Goal: Task Accomplishment & Management: Manage account settings

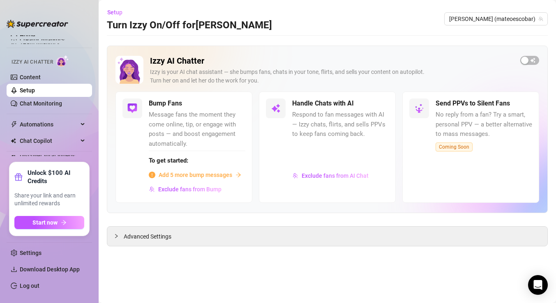
click at [179, 177] on span "Add 5 more bump messages" at bounding box center [196, 174] width 74 height 9
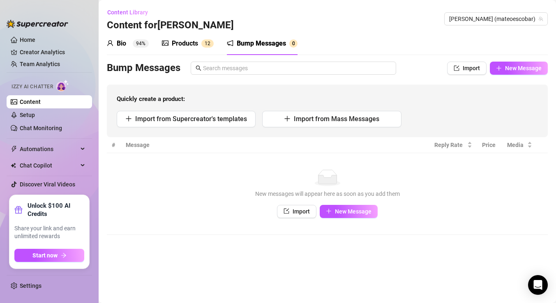
click at [141, 47] on sup "94%" at bounding box center [141, 43] width 16 height 8
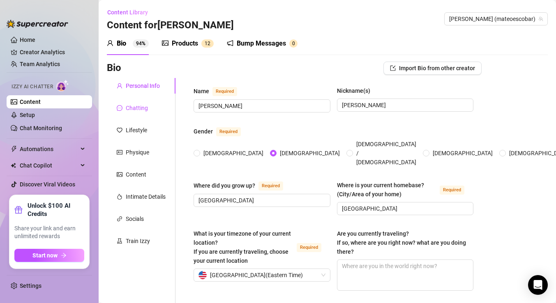
click at [145, 109] on div "Chatting" at bounding box center [137, 107] width 22 height 9
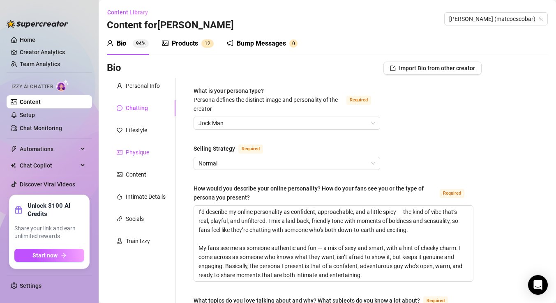
click at [141, 153] on div "Physique" at bounding box center [137, 152] width 23 height 9
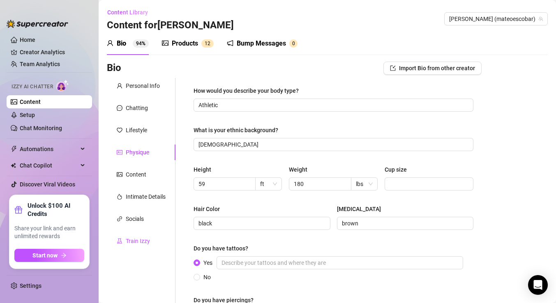
click at [128, 239] on div "Train Izzy" at bounding box center [138, 241] width 24 height 9
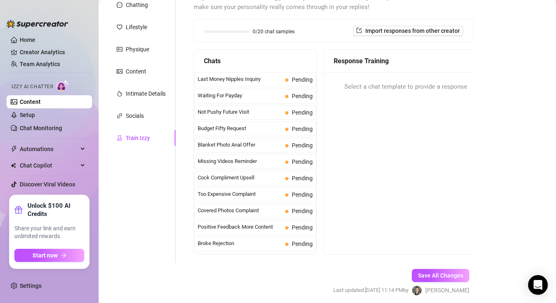
scroll to position [103, 0]
click at [278, 114] on span "Not Pushy Future Visit" at bounding box center [240, 112] width 84 height 8
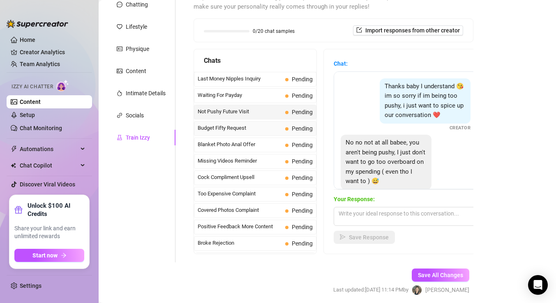
click at [278, 132] on span "Budget Fifty Request" at bounding box center [240, 128] width 84 height 8
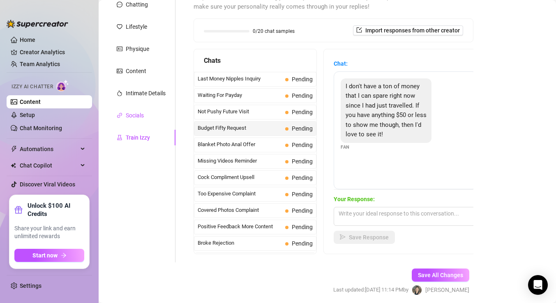
click at [141, 113] on div "Socials" at bounding box center [135, 115] width 18 height 9
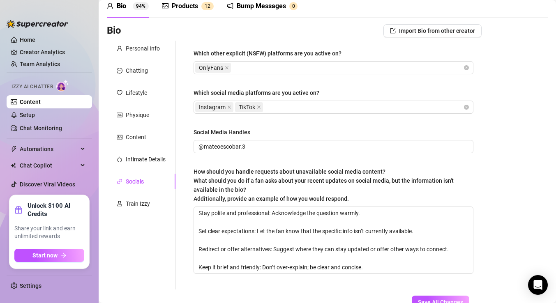
scroll to position [36, 0]
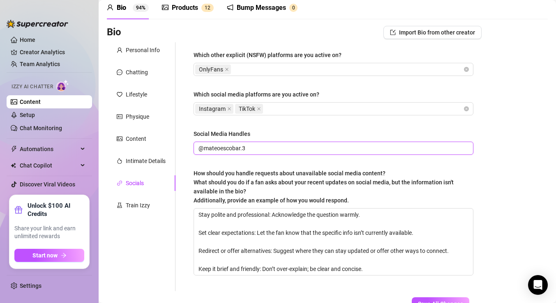
click at [246, 146] on input "@mateoescobar.3" at bounding box center [332, 148] width 268 height 9
type input "@mateoescobar.5"
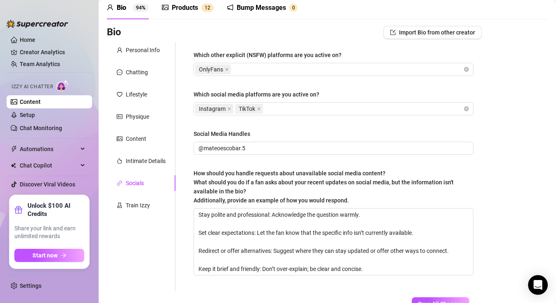
click at [231, 170] on span "How should you handle requests about unavailable social media content? What sho…" at bounding box center [323, 187] width 260 height 34
click at [231, 209] on textarea "Stay polite and professional: Acknowledge the question warmly. Set clear expect…" at bounding box center [333, 242] width 279 height 67
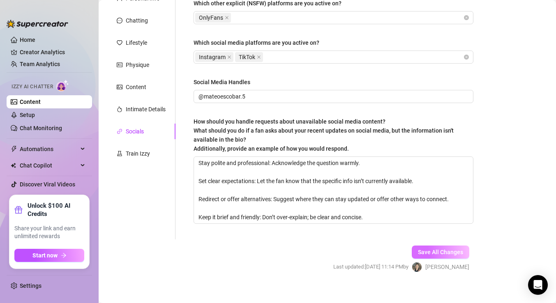
click at [441, 251] on span "Save All Changes" at bounding box center [440, 252] width 45 height 7
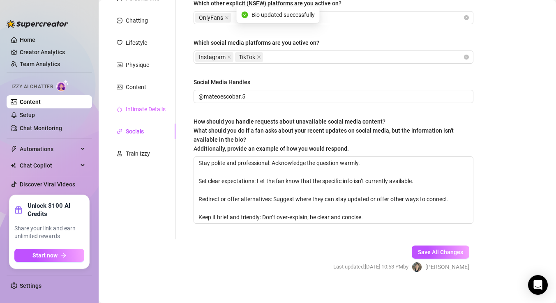
click at [139, 114] on div "Intimate Details" at bounding box center [141, 109] width 69 height 16
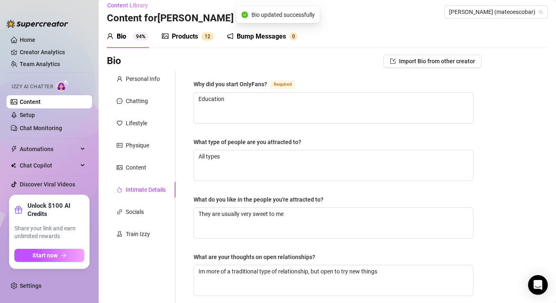
scroll to position [5, 0]
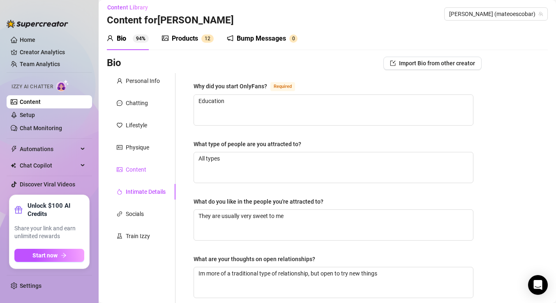
click at [134, 172] on div "Content" at bounding box center [136, 169] width 21 height 9
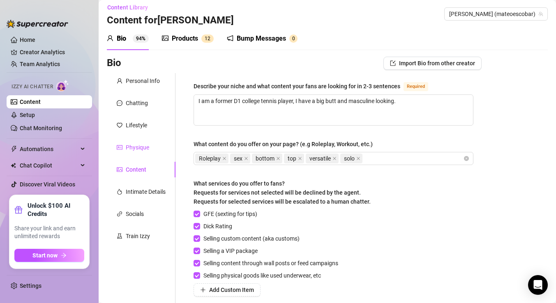
click at [132, 145] on div "Physique" at bounding box center [137, 147] width 23 height 9
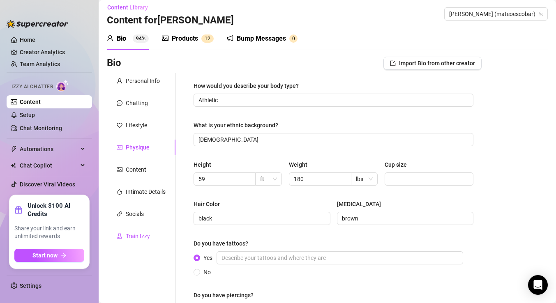
click at [136, 239] on div "Train Izzy" at bounding box center [138, 236] width 24 height 9
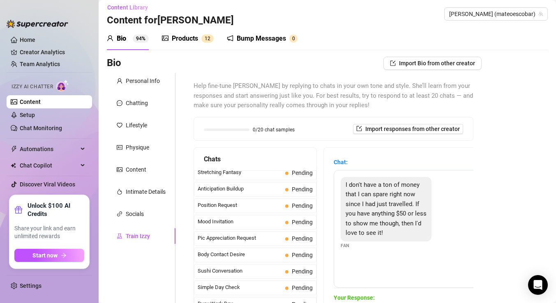
scroll to position [436, 0]
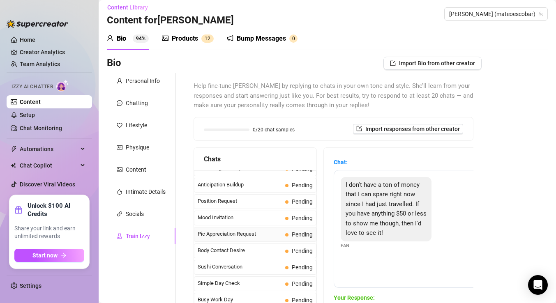
click at [218, 230] on span "Pic Appreciation Request" at bounding box center [240, 234] width 84 height 8
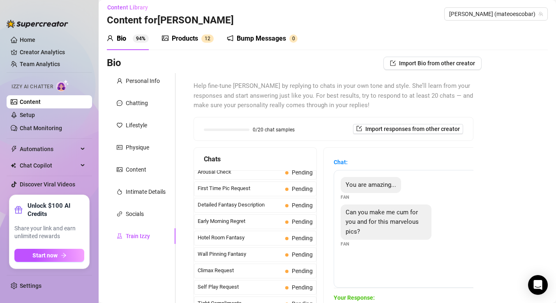
scroll to position [0, 0]
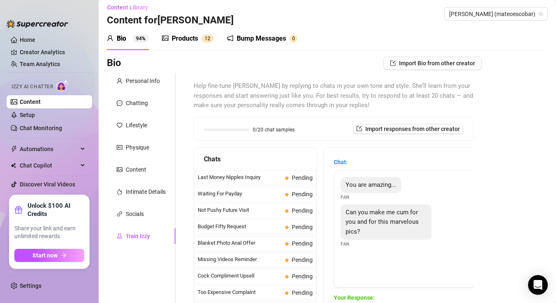
click at [238, 169] on div "Chats" at bounding box center [255, 159] width 122 height 23
click at [241, 176] on span "Last Money Nipples Inquiry" at bounding box center [240, 177] width 84 height 8
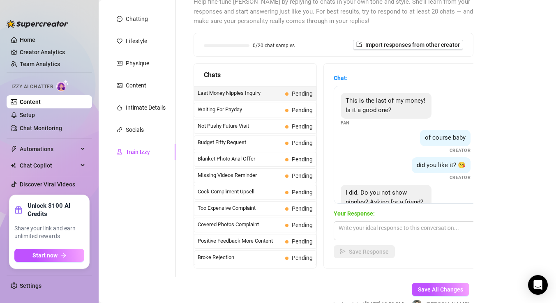
scroll to position [91, 0]
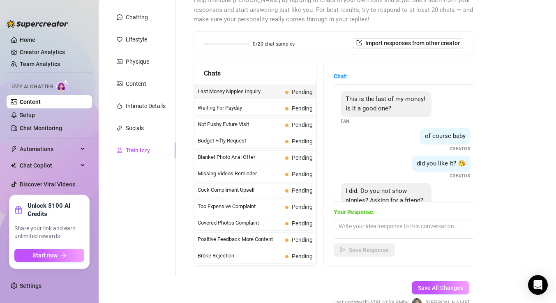
click at [432, 278] on div "Save All Changes Last updated: Aug 30, 2025 10:53 PM by Mauricio G." at bounding box center [401, 294] width 161 height 39
click at [432, 285] on span "Save All Changes" at bounding box center [440, 288] width 45 height 7
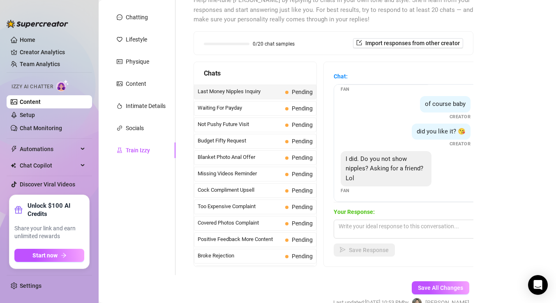
scroll to position [35, 0]
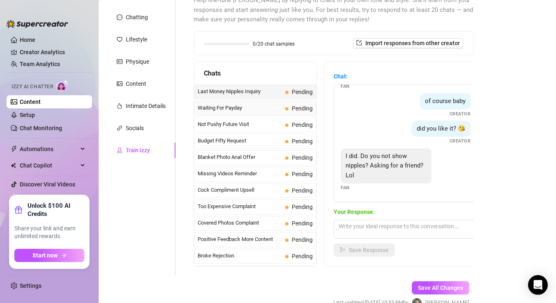
click at [294, 113] on div "Waiting For Payday Pending" at bounding box center [255, 108] width 122 height 15
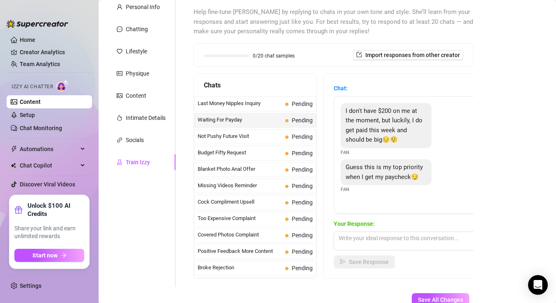
scroll to position [76, 0]
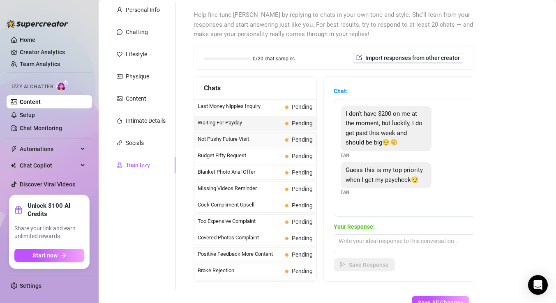
click at [267, 136] on span "Not Pushy Future Visit" at bounding box center [240, 139] width 84 height 8
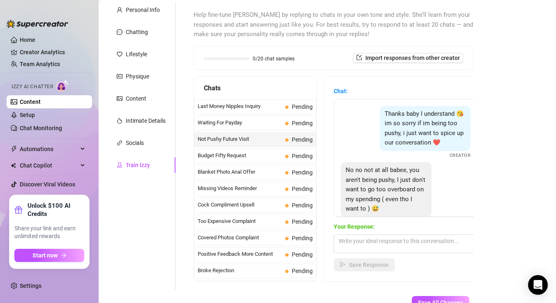
scroll to position [94, 0]
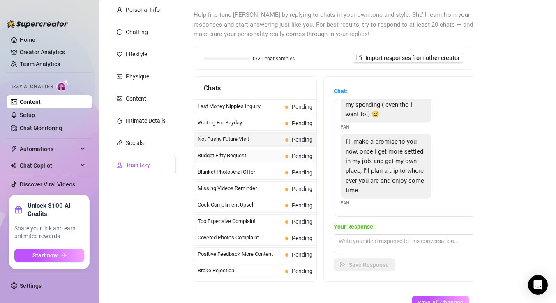
click at [253, 154] on span "Budget Fifty Request" at bounding box center [240, 156] width 84 height 8
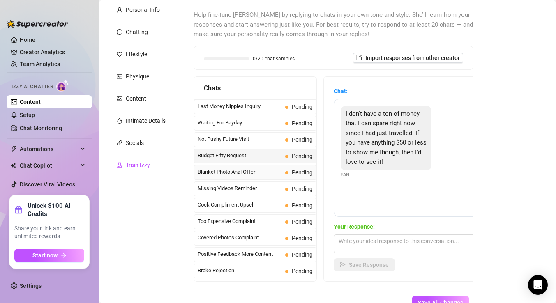
click at [259, 172] on span "Blanket Photo Anal Offer" at bounding box center [240, 172] width 84 height 8
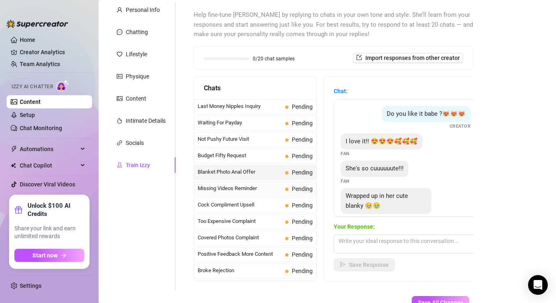
click at [256, 190] on span "Missing Videos Reminder" at bounding box center [240, 188] width 84 height 8
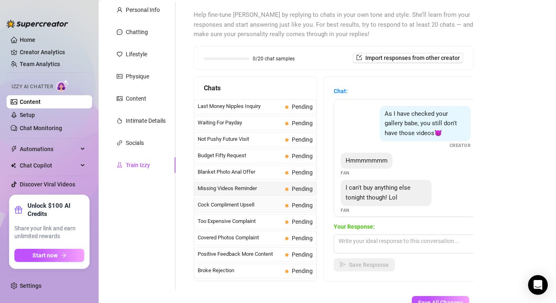
click at [263, 203] on span "Cock Compliment Upsell" at bounding box center [240, 205] width 84 height 8
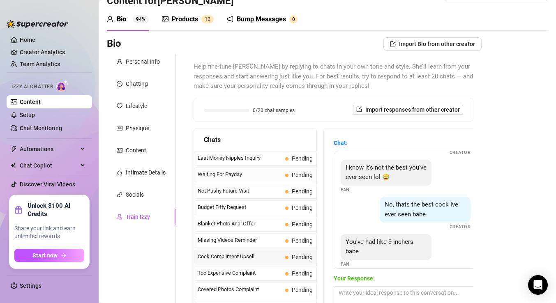
scroll to position [0, 0]
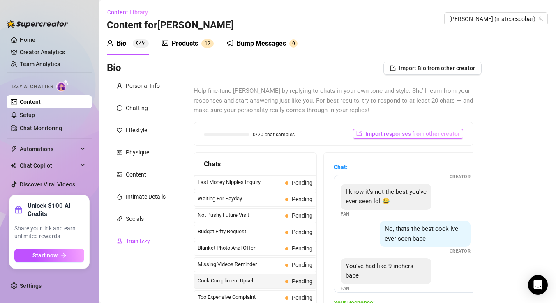
click at [373, 134] on span "Import responses from other creator" at bounding box center [412, 134] width 94 height 7
click at [294, 101] on span "Help fine-tune [PERSON_NAME] by replying to chats in your own tone and style. S…" at bounding box center [333, 100] width 280 height 29
click at [191, 45] on div "Products" at bounding box center [185, 44] width 26 height 10
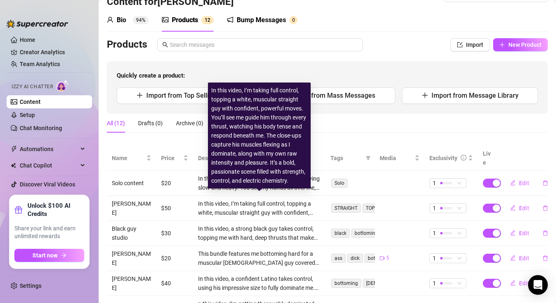
scroll to position [25, 0]
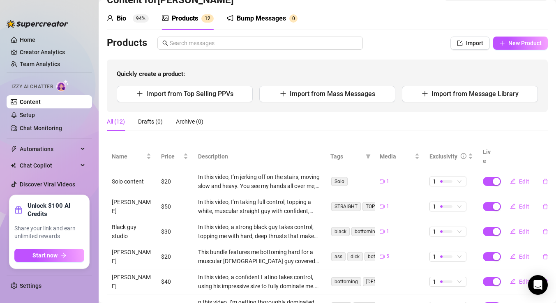
click at [245, 23] on div "Bump Messages" at bounding box center [261, 19] width 49 height 10
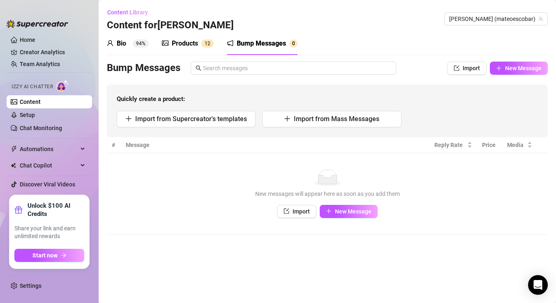
scroll to position [0, 0]
click at [331, 209] on icon "plus" at bounding box center [329, 211] width 6 height 6
type textarea "Type your message here..."
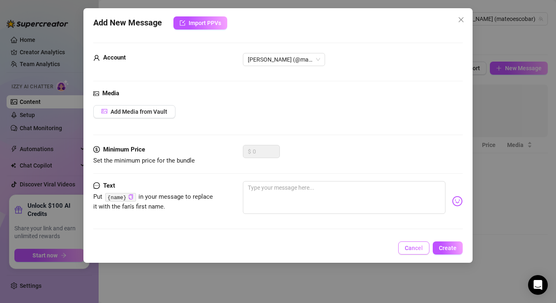
click at [409, 244] on button "Cancel" at bounding box center [413, 247] width 31 height 13
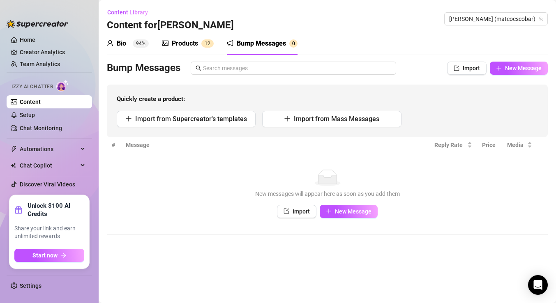
click at [170, 43] on div "Products 1 2" at bounding box center [188, 44] width 52 height 10
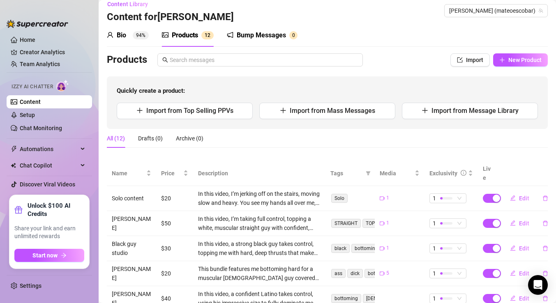
scroll to position [8, 0]
click at [246, 36] on div "Bump Messages" at bounding box center [261, 36] width 49 height 10
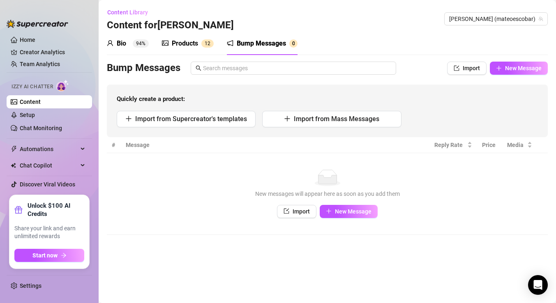
scroll to position [0, 0]
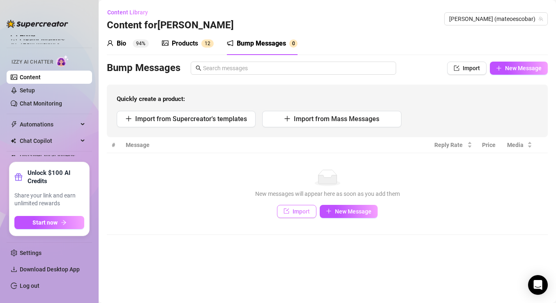
click at [303, 210] on span "Import" at bounding box center [300, 211] width 17 height 7
type textarea "Type your message here..."
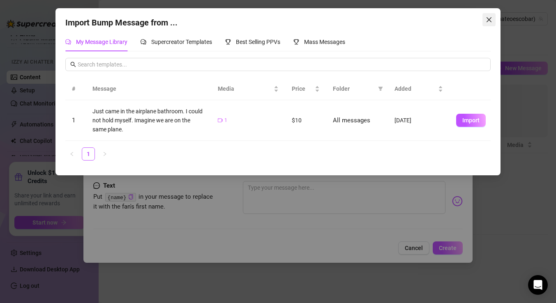
click at [490, 22] on icon "close" at bounding box center [488, 19] width 7 height 7
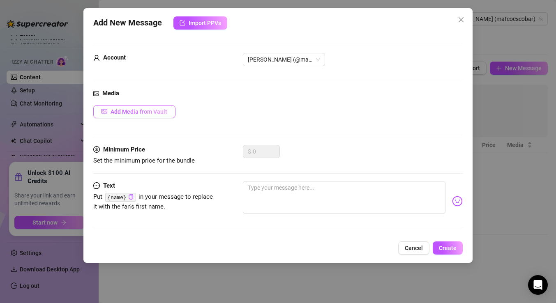
click at [130, 112] on span "Add Media from Vault" at bounding box center [138, 111] width 57 height 7
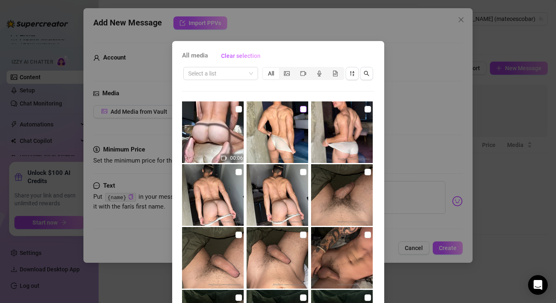
click at [301, 109] on input "checkbox" at bounding box center [303, 109] width 7 height 7
checkbox input "true"
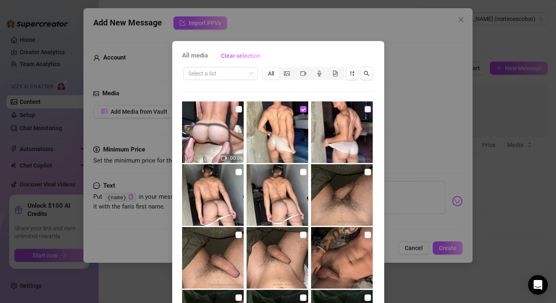
click at [366, 111] on input "checkbox" at bounding box center [367, 109] width 7 height 7
checkbox input "true"
click at [238, 174] on input "checkbox" at bounding box center [238, 172] width 7 height 7
checkbox input "true"
click at [302, 173] on input "checkbox" at bounding box center [303, 172] width 7 height 7
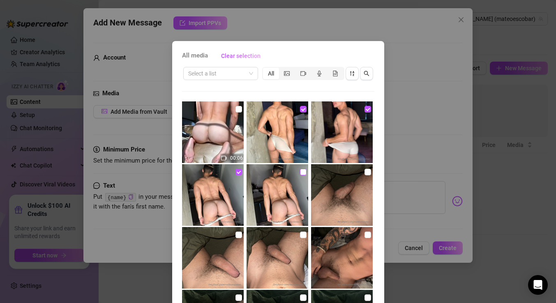
checkbox input "true"
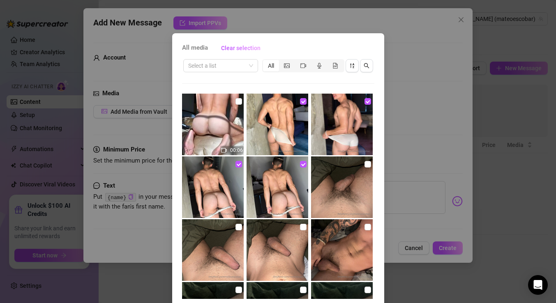
scroll to position [40, 0]
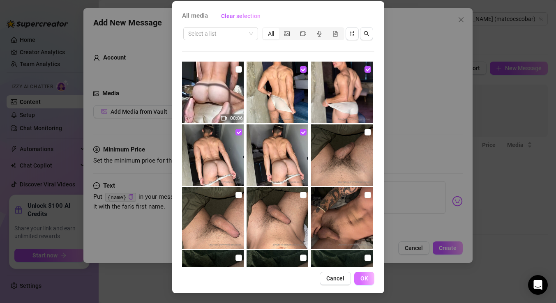
click at [367, 276] on span "OK" at bounding box center [364, 278] width 8 height 7
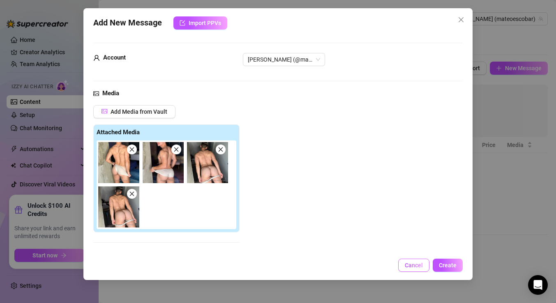
click at [419, 264] on span "Cancel" at bounding box center [414, 265] width 18 height 7
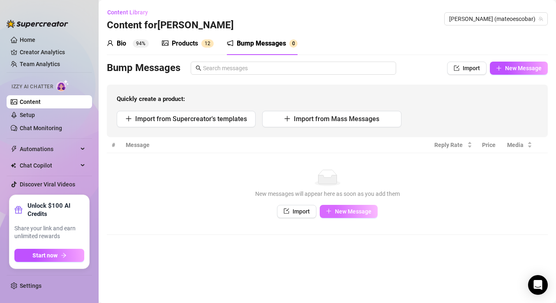
click at [354, 207] on button "New Message" at bounding box center [349, 211] width 58 height 13
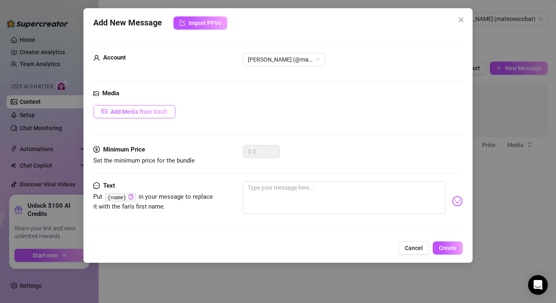
click at [150, 108] on button "Add Media from Vault" at bounding box center [134, 111] width 82 height 13
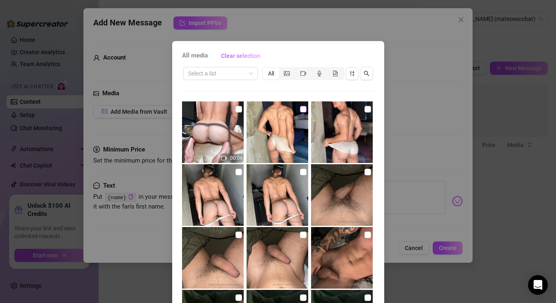
click at [302, 109] on input "checkbox" at bounding box center [303, 109] width 7 height 7
checkbox input "true"
click at [363, 113] on img at bounding box center [342, 132] width 62 height 62
click at [368, 111] on input "checkbox" at bounding box center [367, 109] width 7 height 7
checkbox input "true"
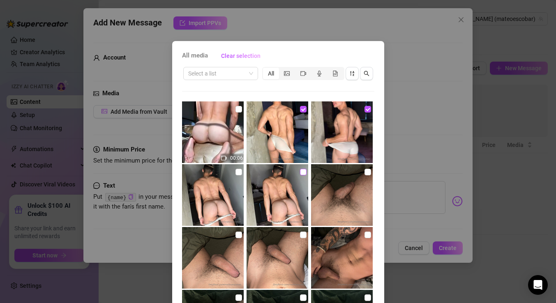
click at [302, 172] on input "checkbox" at bounding box center [303, 172] width 7 height 7
checkbox input "true"
click at [240, 172] on input "checkbox" at bounding box center [238, 172] width 7 height 7
checkbox input "true"
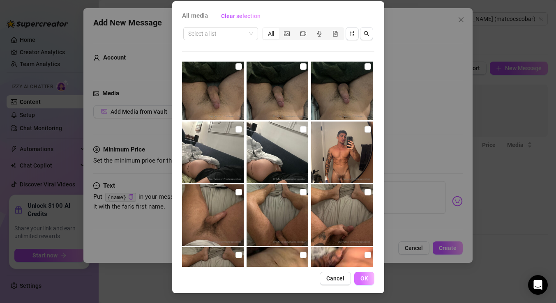
click at [361, 278] on span "OK" at bounding box center [364, 278] width 8 height 7
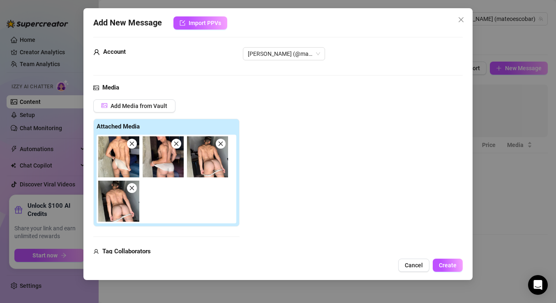
scroll to position [7, 0]
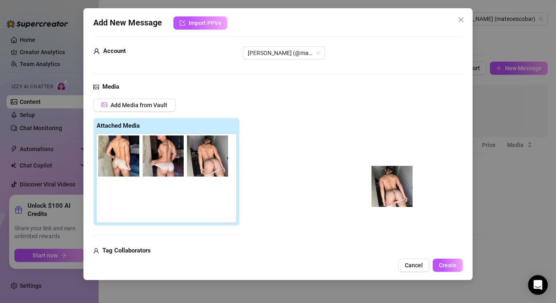
drag, startPoint x: 129, startPoint y: 209, endPoint x: 363, endPoint y: 171, distance: 237.9
click at [365, 171] on div "Add Media from Vault Attached Media Tag Collaborators @ Tag creator" at bounding box center [277, 186] width 369 height 174
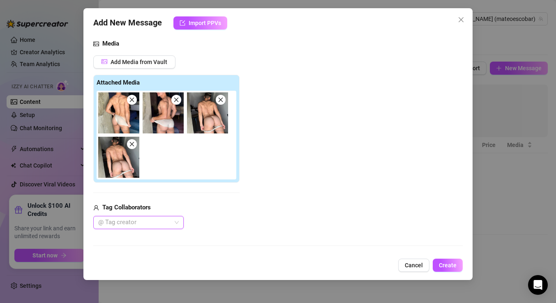
scroll to position [46, 0]
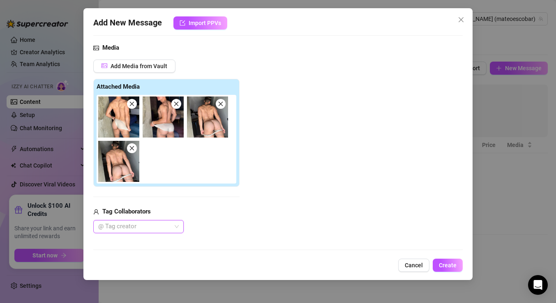
click at [131, 149] on icon "close" at bounding box center [132, 148] width 5 height 5
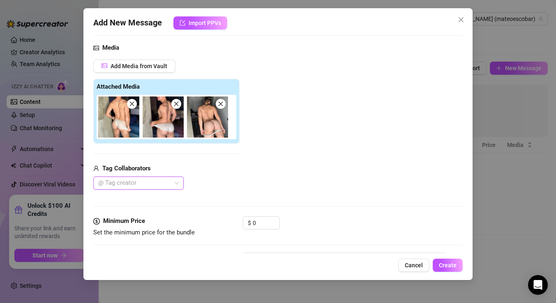
click at [134, 105] on icon "close" at bounding box center [132, 104] width 6 height 6
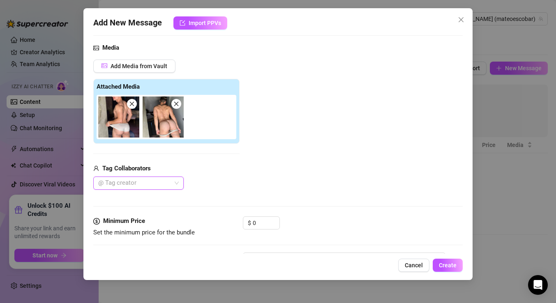
click at [133, 105] on icon "close" at bounding box center [132, 104] width 6 height 6
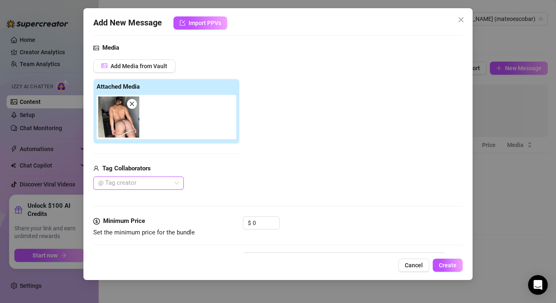
click at [133, 105] on icon "close" at bounding box center [132, 104] width 6 height 6
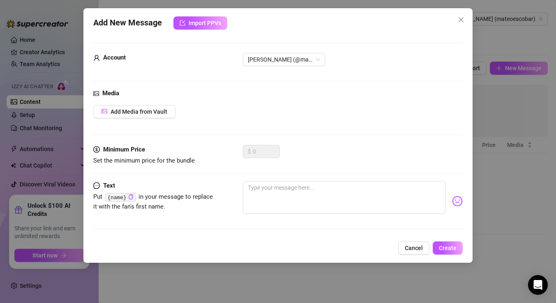
scroll to position [0, 0]
click at [132, 113] on span "Add Media from Vault" at bounding box center [138, 111] width 57 height 7
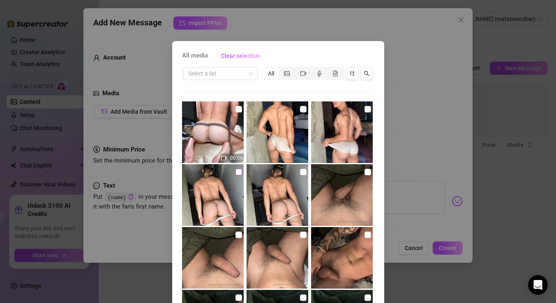
click at [240, 173] on input "checkbox" at bounding box center [238, 172] width 7 height 7
checkbox input "true"
click at [303, 171] on input "checkbox" at bounding box center [303, 172] width 7 height 7
checkbox input "true"
click at [306, 111] on input "checkbox" at bounding box center [303, 109] width 7 height 7
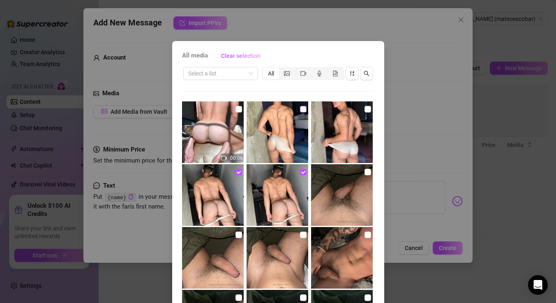
checkbox input "true"
click at [366, 110] on input "checkbox" at bounding box center [367, 109] width 7 height 7
checkbox input "true"
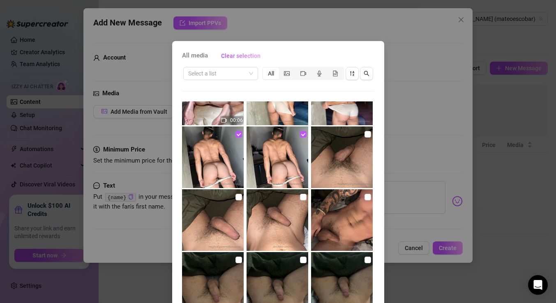
scroll to position [40, 0]
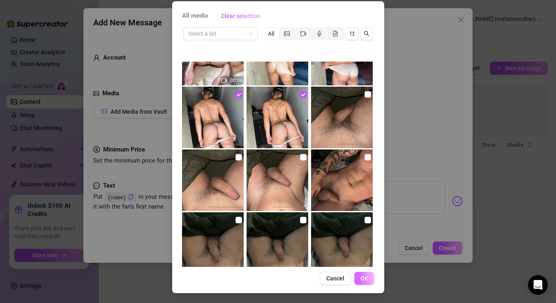
click at [359, 274] on button "OK" at bounding box center [364, 278] width 20 height 13
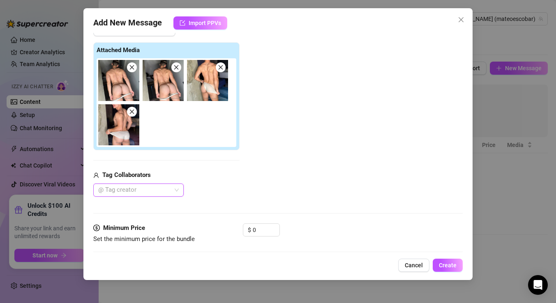
scroll to position [143, 0]
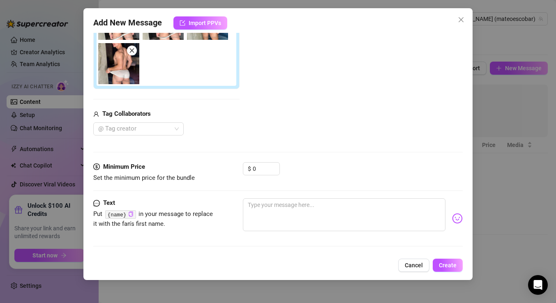
click at [195, 171] on div "Minimum Price" at bounding box center [154, 167] width 123 height 10
click at [268, 213] on textarea at bounding box center [344, 214] width 202 height 33
click at [283, 212] on textarea at bounding box center [344, 214] width 202 height 33
paste textarea "Taking off my clothes was the best part of [DATE] 😏"
type textarea "Taking off my clothes was the best part of [DATE] 😏"
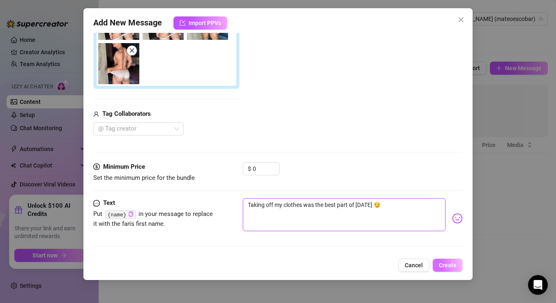
type textarea "Taking off my clothes was the best part of [DATE] 😏"
click at [451, 262] on span "Create" at bounding box center [448, 265] width 18 height 7
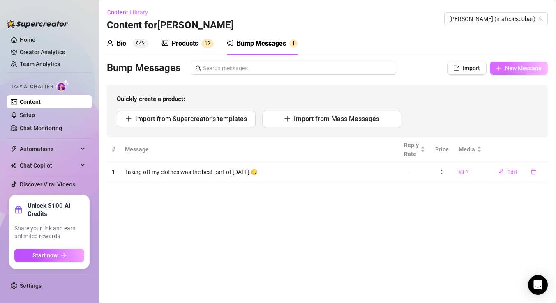
click at [515, 72] on button "New Message" at bounding box center [519, 68] width 58 height 13
type textarea "Type your message here..."
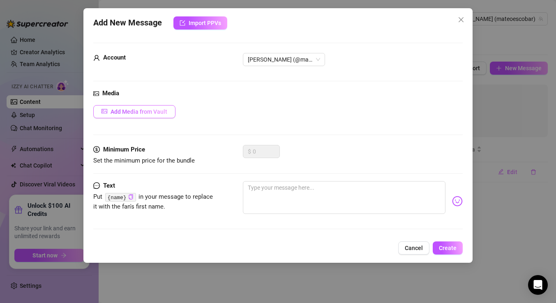
click at [119, 114] on span "Add Media from Vault" at bounding box center [138, 111] width 57 height 7
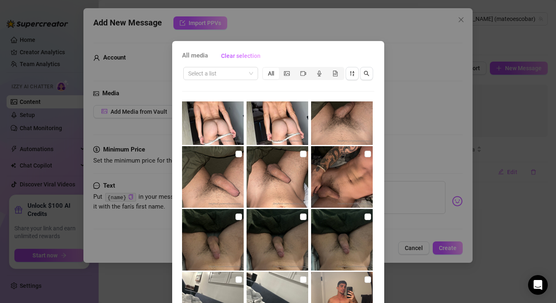
scroll to position [87, 0]
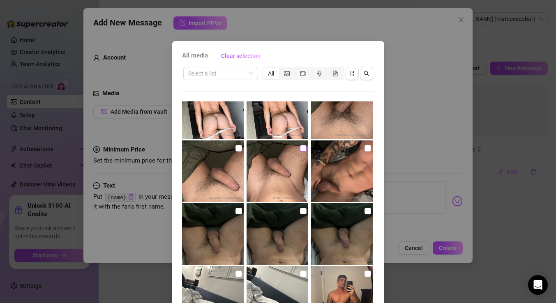
click at [305, 147] on input "checkbox" at bounding box center [303, 148] width 7 height 7
checkbox input "true"
click at [365, 150] on input "checkbox" at bounding box center [367, 148] width 7 height 7
checkbox input "true"
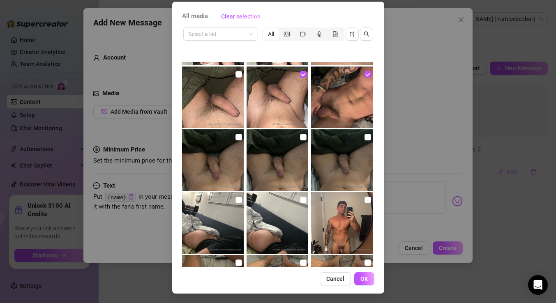
scroll to position [40, 0]
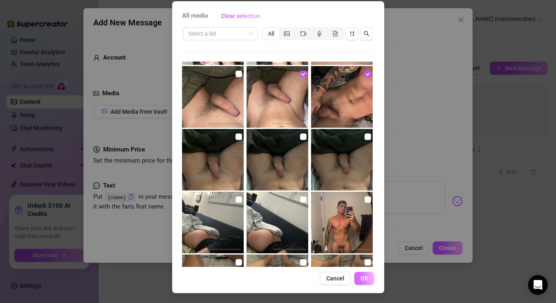
click at [365, 276] on span "OK" at bounding box center [364, 278] width 8 height 7
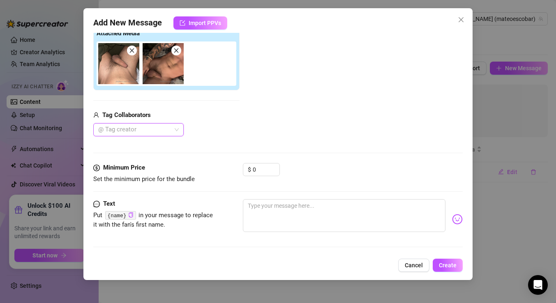
scroll to position [100, 0]
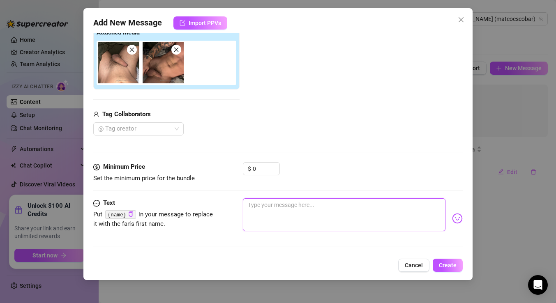
click at [277, 218] on textarea at bounding box center [344, 214] width 202 height 33
paste textarea "Just a little tease before I get in trouble 🍑"
type textarea "Just a little tease before I get in trouble 🍑"
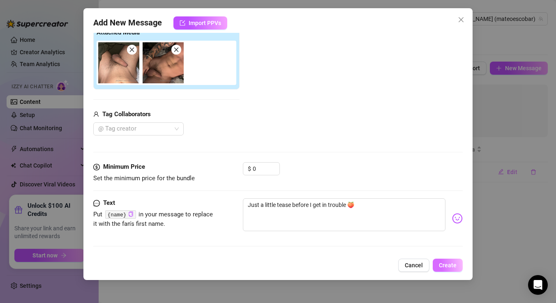
click at [450, 264] on span "Create" at bounding box center [448, 265] width 18 height 7
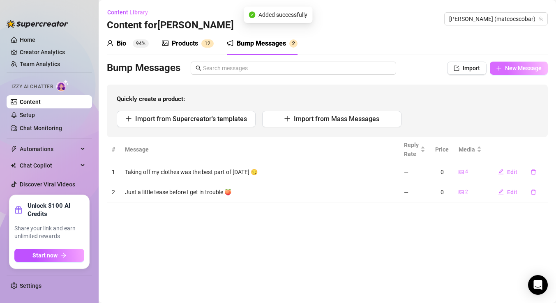
click at [501, 70] on button "New Message" at bounding box center [519, 68] width 58 height 13
type textarea "Type your message here..."
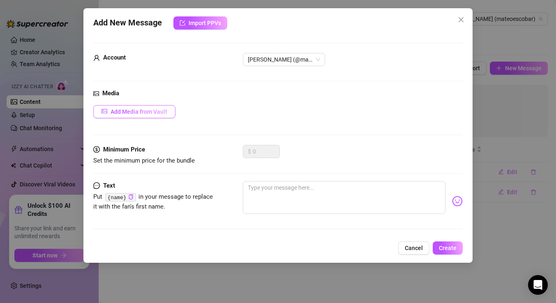
click at [147, 111] on span "Add Media from Vault" at bounding box center [138, 111] width 57 height 7
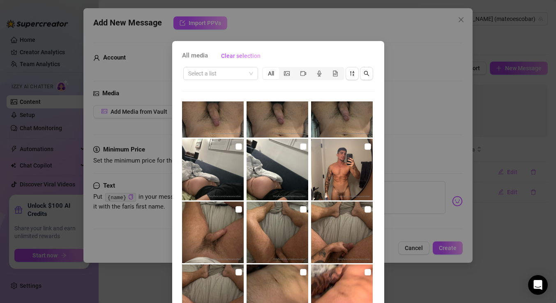
scroll to position [226, 0]
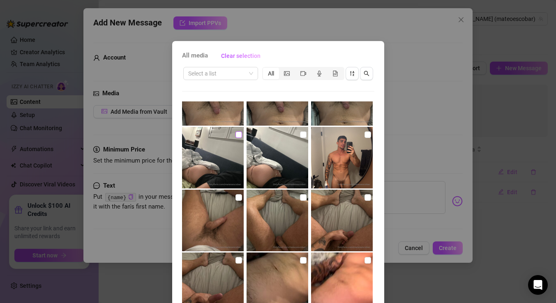
click at [238, 135] on input "checkbox" at bounding box center [238, 134] width 7 height 7
checkbox input "true"
click at [301, 136] on input "checkbox" at bounding box center [303, 134] width 7 height 7
checkbox input "true"
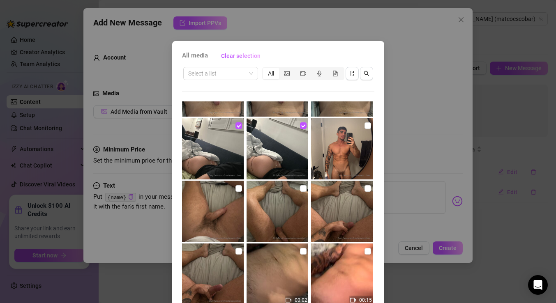
scroll to position [40, 0]
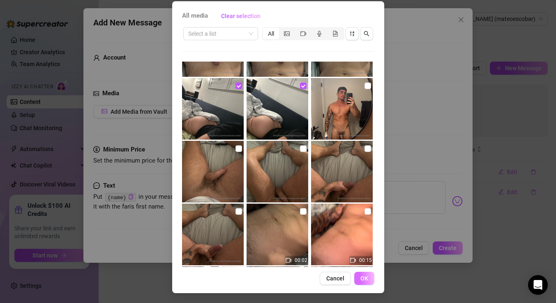
click at [369, 278] on button "OK" at bounding box center [364, 278] width 20 height 13
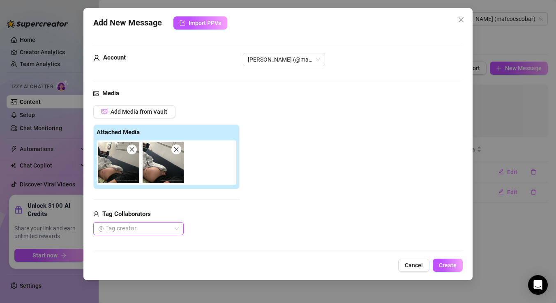
scroll to position [100, 0]
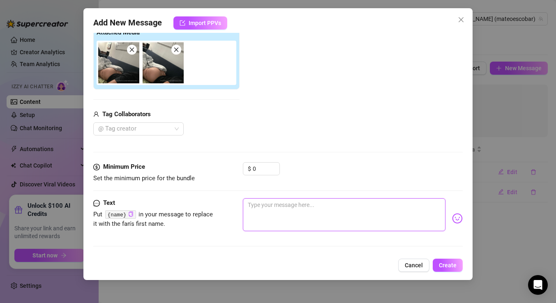
click at [262, 204] on textarea at bounding box center [344, 214] width 202 height 33
paste textarea "I’m feeling wild tonight… bet you’ll love this 🔥"
type textarea "I’m feeling wild tonight… bet you’ll love this 🔥"
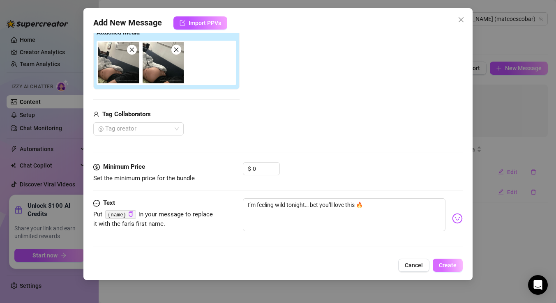
click at [446, 266] on span "Create" at bounding box center [448, 265] width 18 height 7
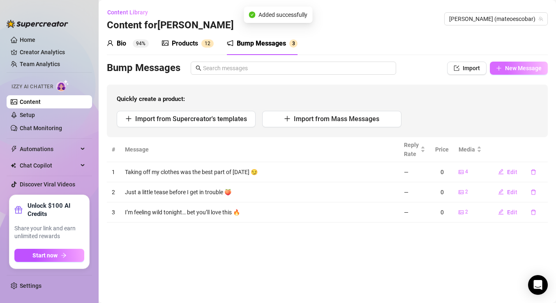
click at [499, 72] on button "New Message" at bounding box center [519, 68] width 58 height 13
type textarea "Type your message here..."
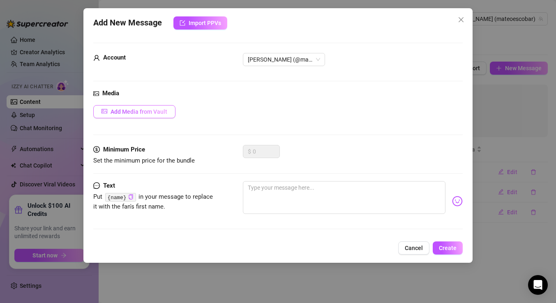
click at [135, 109] on span "Add Media from Vault" at bounding box center [138, 111] width 57 height 7
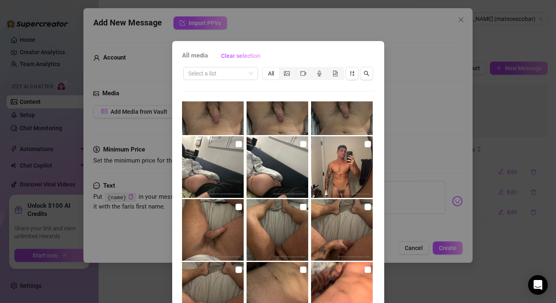
scroll to position [217, 0]
click at [367, 145] on input "checkbox" at bounding box center [367, 143] width 7 height 7
checkbox input "true"
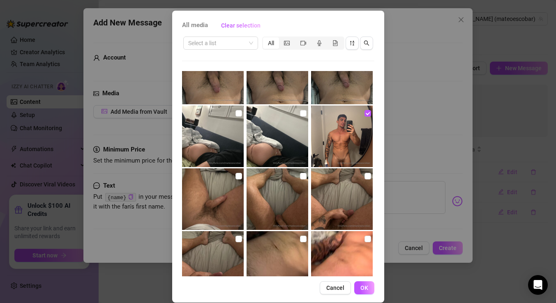
scroll to position [40, 0]
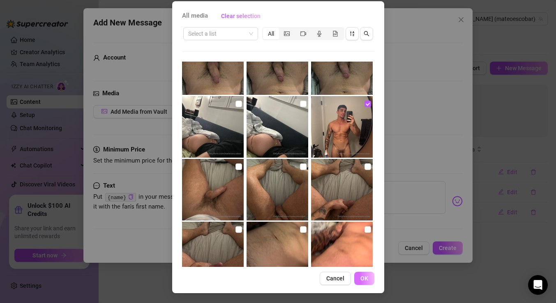
click at [366, 281] on span "OK" at bounding box center [364, 278] width 8 height 7
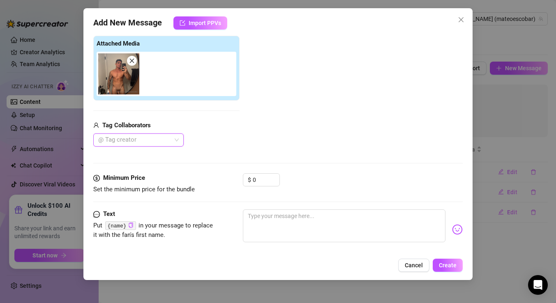
scroll to position [100, 0]
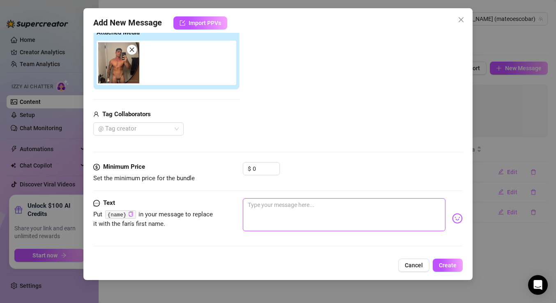
click at [304, 216] on textarea at bounding box center [344, 214] width 202 height 33
paste textarea "My outfit [DATE] is basically just… me 😈"
type textarea "My outfit [DATE] is basically just… me 😈"
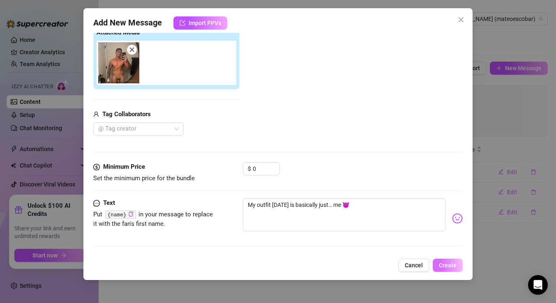
click at [449, 267] on span "Create" at bounding box center [448, 265] width 18 height 7
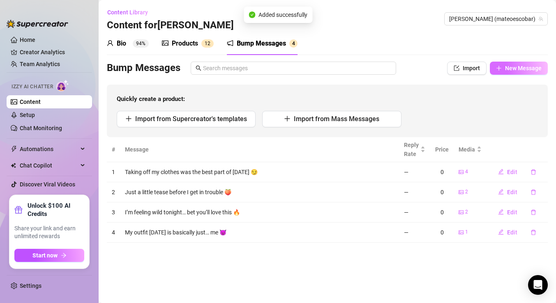
click at [510, 70] on span "New Message" at bounding box center [523, 68] width 37 height 7
type textarea "Type your message here..."
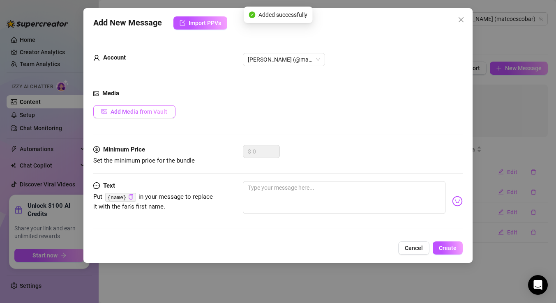
click at [137, 114] on span "Add Media from Vault" at bounding box center [138, 111] width 57 height 7
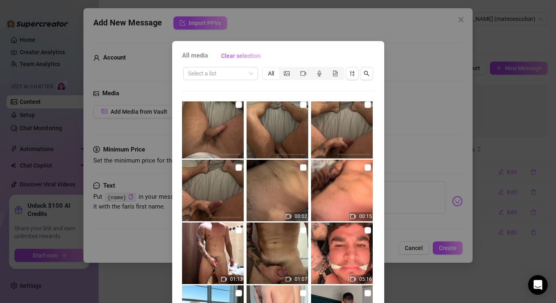
scroll to position [301, 0]
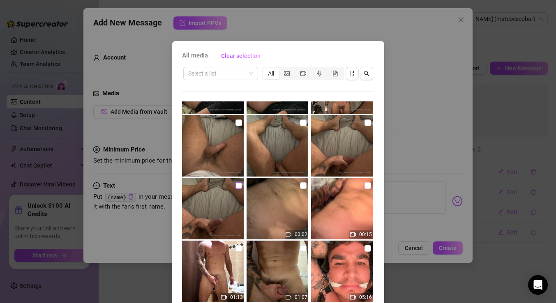
click at [238, 183] on input "checkbox" at bounding box center [238, 185] width 7 height 7
checkbox input "true"
click at [237, 124] on input "checkbox" at bounding box center [238, 123] width 7 height 7
checkbox input "true"
click at [368, 122] on input "checkbox" at bounding box center [367, 123] width 7 height 7
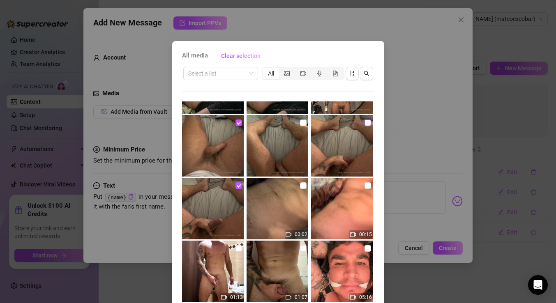
checkbox input "true"
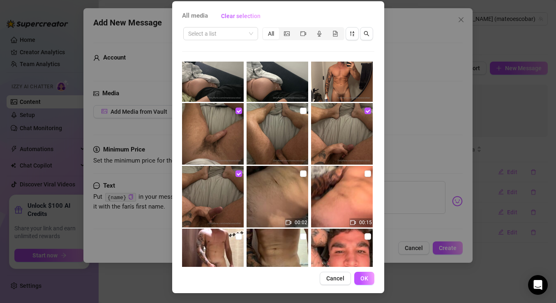
scroll to position [271, 0]
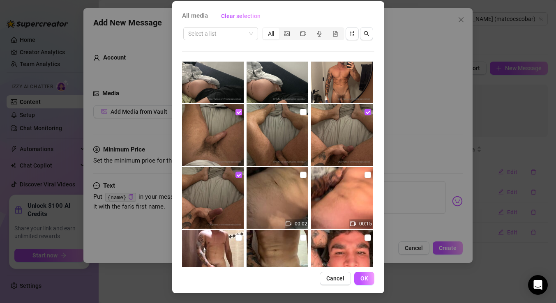
click at [240, 114] on input "checkbox" at bounding box center [238, 112] width 7 height 7
checkbox input "false"
click at [368, 274] on button "OK" at bounding box center [364, 278] width 20 height 13
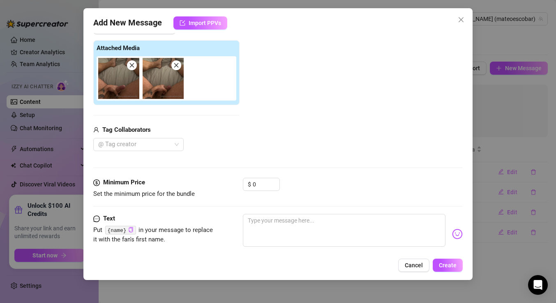
scroll to position [100, 0]
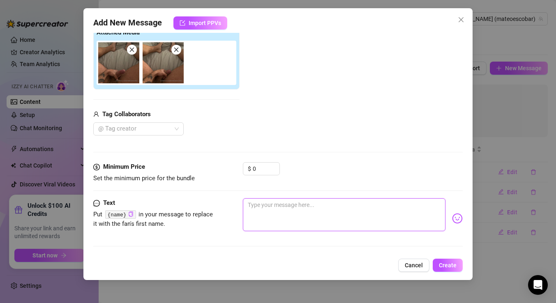
click at [281, 205] on textarea at bounding box center [344, 214] width 202 height 33
paste textarea "My hands are busy… come see why 👀"
type textarea "My hands are busy… come see why 👀"
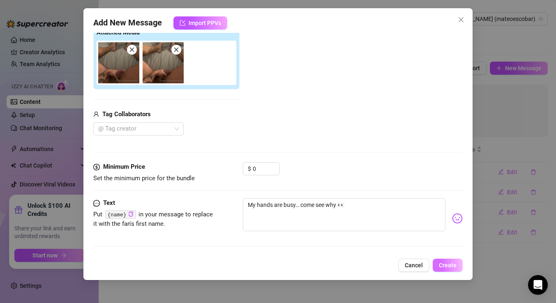
click at [446, 268] on span "Create" at bounding box center [448, 265] width 18 height 7
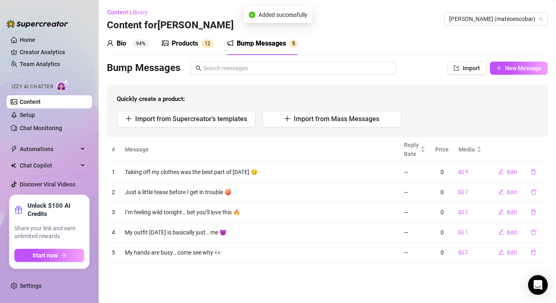
click at [507, 69] on span "New Message" at bounding box center [523, 68] width 37 height 7
type textarea "Type your message here..."
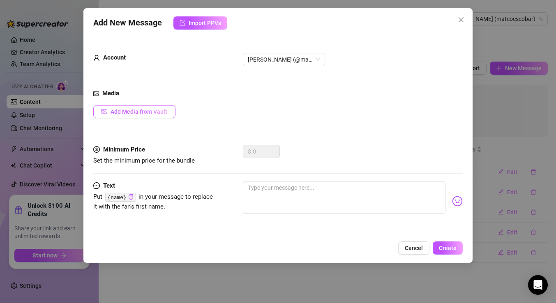
click at [143, 109] on span "Add Media from Vault" at bounding box center [138, 111] width 57 height 7
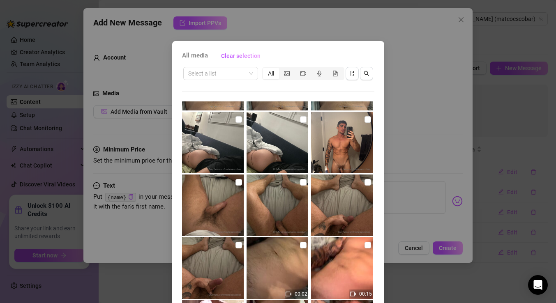
scroll to position [248, 0]
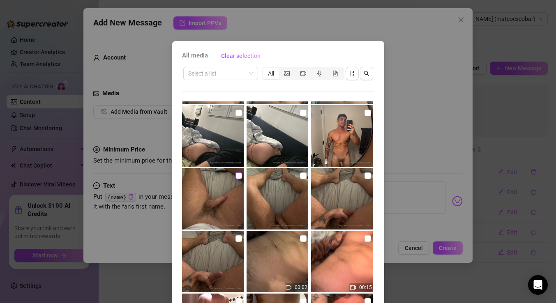
click at [238, 175] on input "checkbox" at bounding box center [238, 175] width 7 height 7
checkbox input "true"
click at [304, 175] on input "checkbox" at bounding box center [303, 175] width 7 height 7
checkbox input "true"
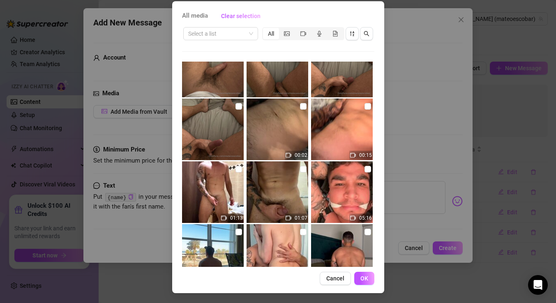
scroll to position [334, 0]
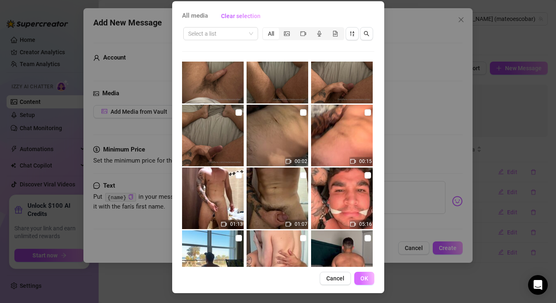
click at [365, 276] on span "OK" at bounding box center [364, 278] width 8 height 7
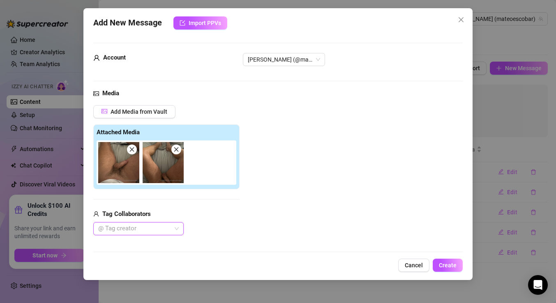
scroll to position [100, 0]
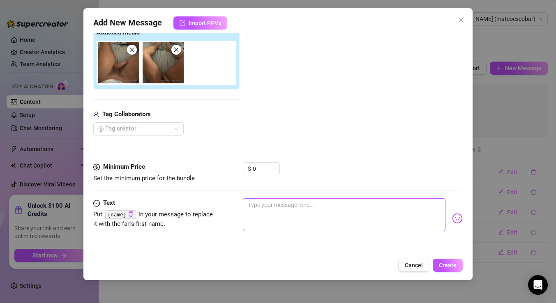
click at [318, 217] on textarea at bounding box center [344, 214] width 202 height 33
paste textarea "I should probably behave… but I don’t wanna 😇😈"
type textarea "I should probably behave… but I don’t wanna 😇😈"
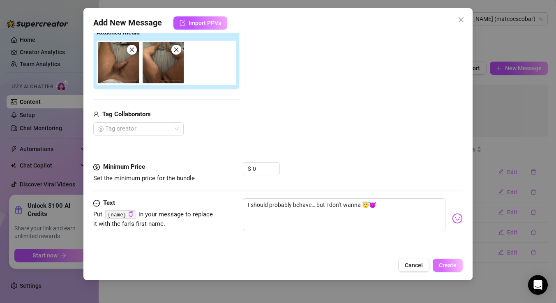
click at [446, 264] on span "Create" at bounding box center [448, 265] width 18 height 7
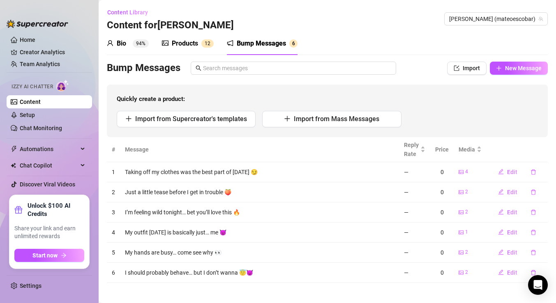
click at [182, 39] on div "Products" at bounding box center [185, 44] width 26 height 10
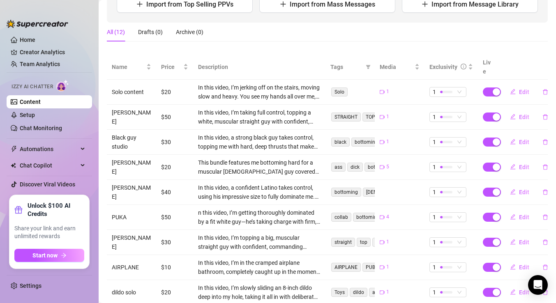
scroll to position [121, 0]
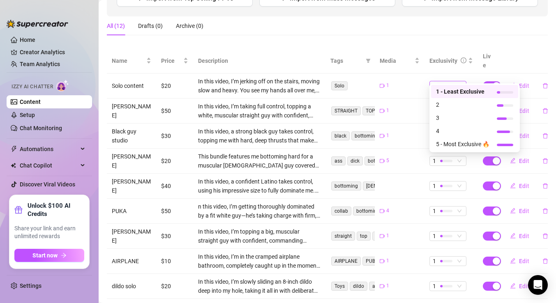
click at [455, 81] on span "1" at bounding box center [447, 85] width 30 height 9
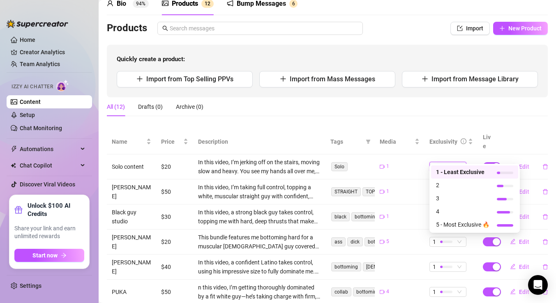
scroll to position [38, 0]
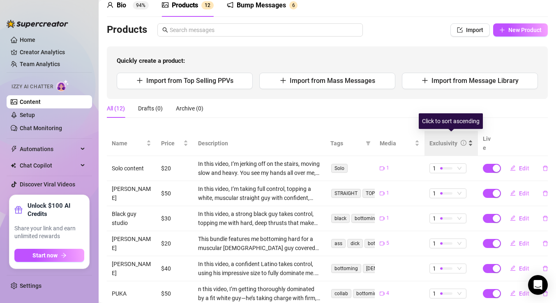
click at [448, 139] on div "Exclusivity" at bounding box center [443, 143] width 28 height 9
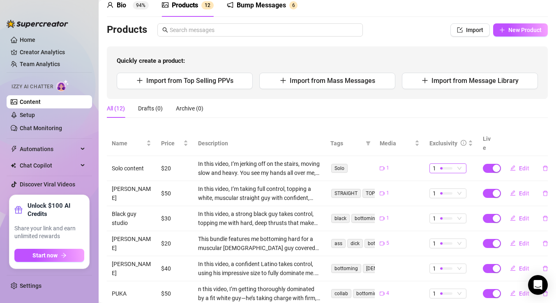
click at [449, 164] on div "1" at bounding box center [443, 168] width 22 height 9
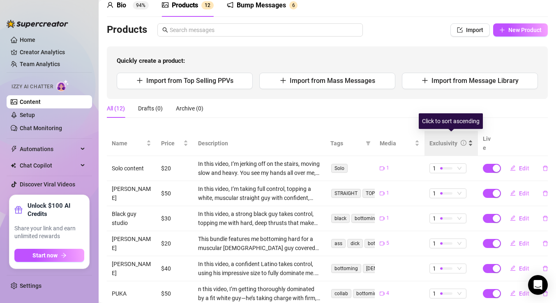
click at [448, 139] on div "Exclusivity" at bounding box center [443, 143] width 28 height 9
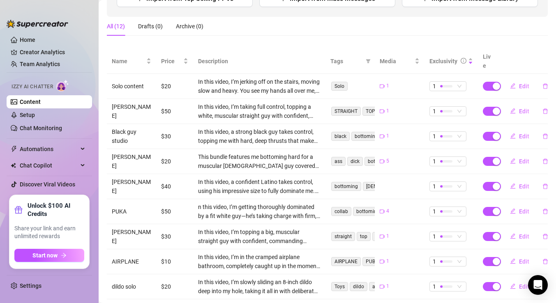
scroll to position [122, 0]
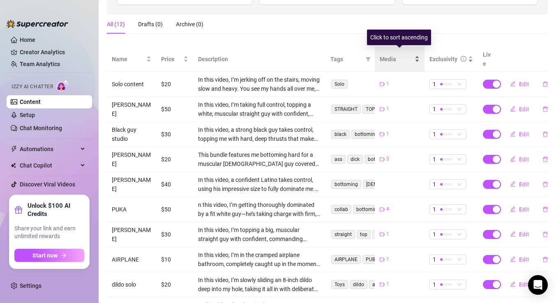
click at [388, 55] on span "Media" at bounding box center [395, 59] width 33 height 9
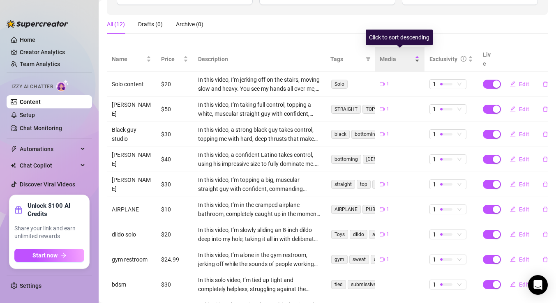
click at [388, 55] on span "Media" at bounding box center [395, 59] width 33 height 9
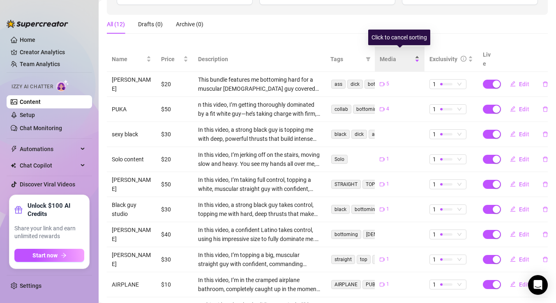
click at [388, 55] on span "Media" at bounding box center [395, 59] width 33 height 9
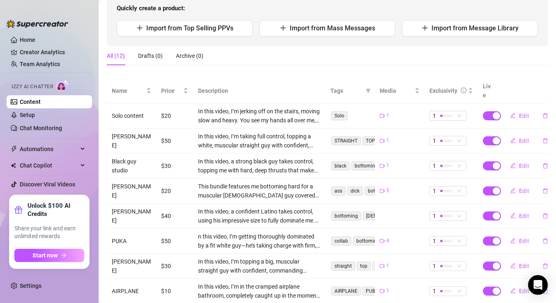
scroll to position [89, 0]
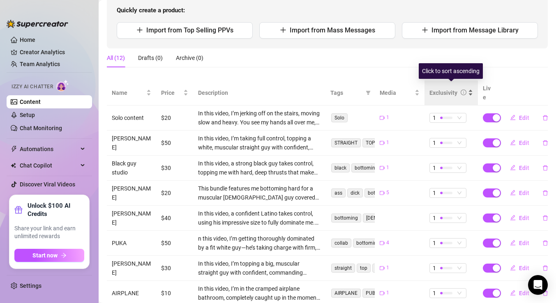
click at [436, 90] on div "Exclusivity" at bounding box center [443, 92] width 28 height 9
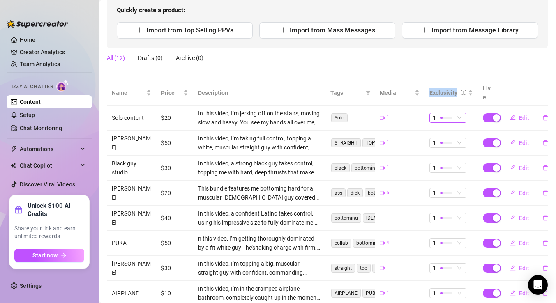
click at [450, 114] on div at bounding box center [446, 118] width 12 height 8
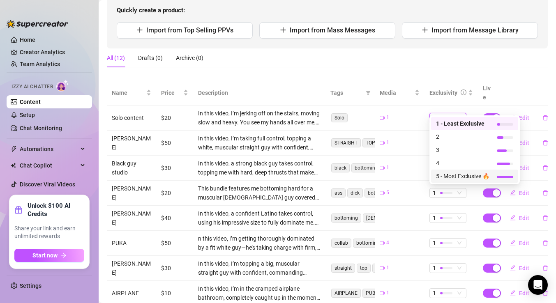
click at [451, 174] on span "5 - Most Exclusive 🔥" at bounding box center [462, 176] width 53 height 9
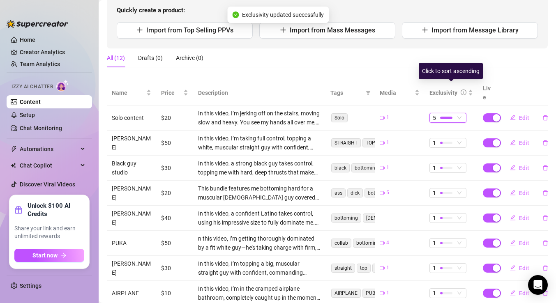
click at [444, 88] on div "Exclusivity" at bounding box center [443, 92] width 28 height 9
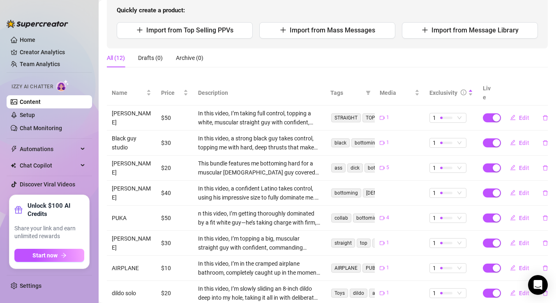
click at [446, 114] on td "1" at bounding box center [450, 118] width 53 height 25
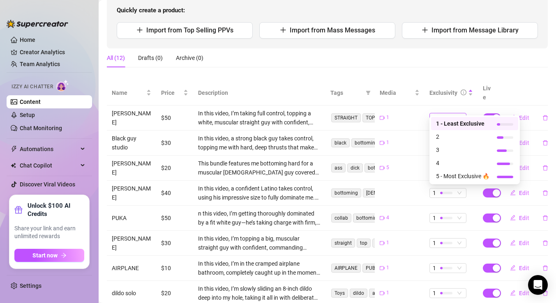
click at [446, 114] on div at bounding box center [446, 118] width 12 height 8
click at [444, 148] on span "3" at bounding box center [462, 149] width 53 height 9
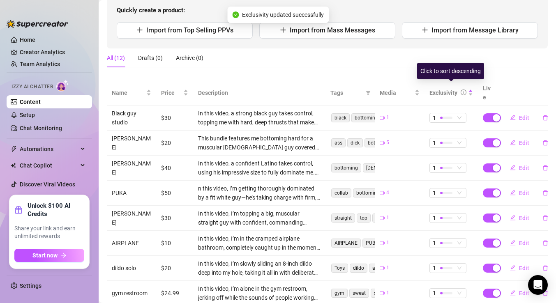
click at [442, 90] on div "Exclusivity" at bounding box center [443, 92] width 28 height 9
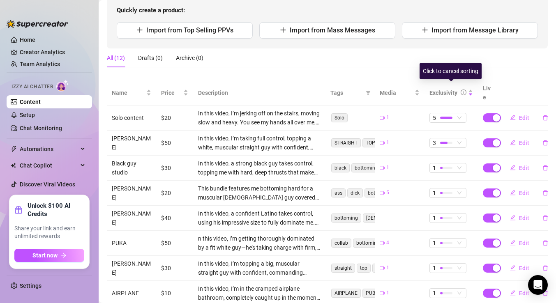
click at [442, 90] on div "Exclusivity" at bounding box center [443, 92] width 28 height 9
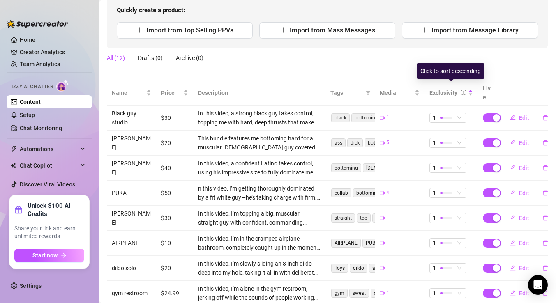
click at [442, 90] on div "Exclusivity" at bounding box center [443, 92] width 28 height 9
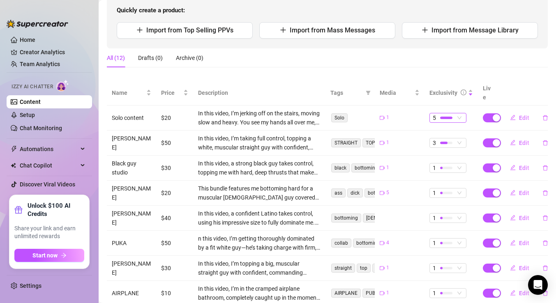
click at [440, 114] on div at bounding box center [446, 118] width 12 height 8
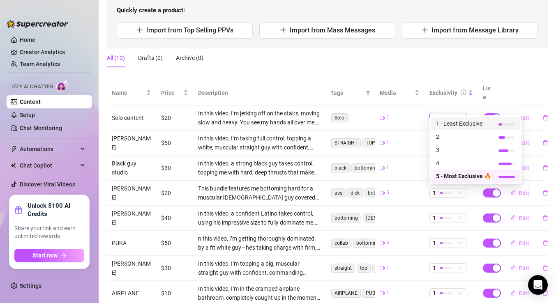
click at [447, 128] on span "1 - Least Exclusive" at bounding box center [463, 123] width 55 height 9
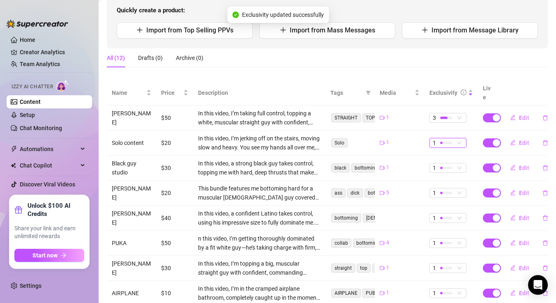
click at [444, 139] on div at bounding box center [446, 143] width 12 height 8
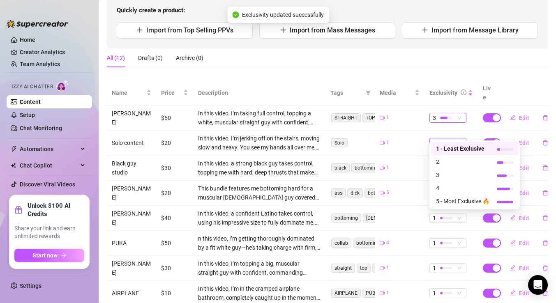
click at [444, 114] on div at bounding box center [446, 118] width 12 height 8
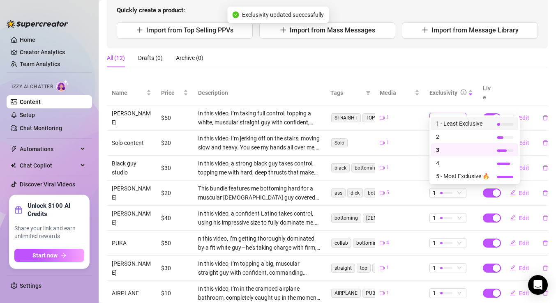
click at [443, 123] on span "1 - Least Exclusive" at bounding box center [462, 123] width 53 height 9
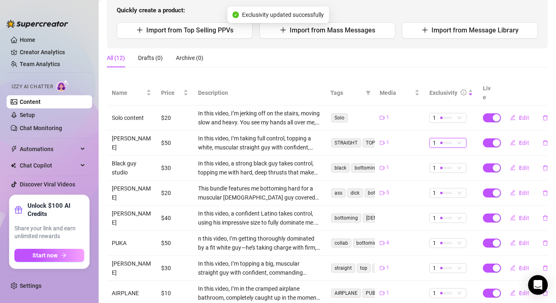
click at [440, 139] on div at bounding box center [446, 143] width 12 height 8
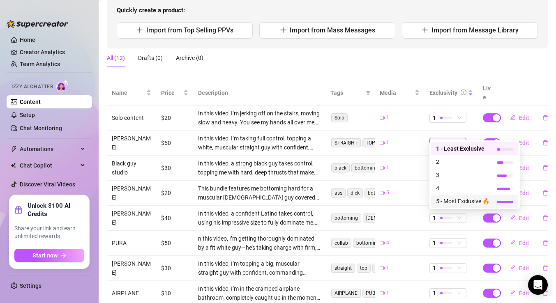
click at [444, 202] on span "5 - Most Exclusive 🔥" at bounding box center [462, 201] width 53 height 9
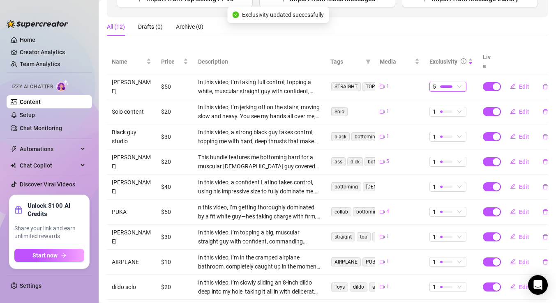
scroll to position [138, 0]
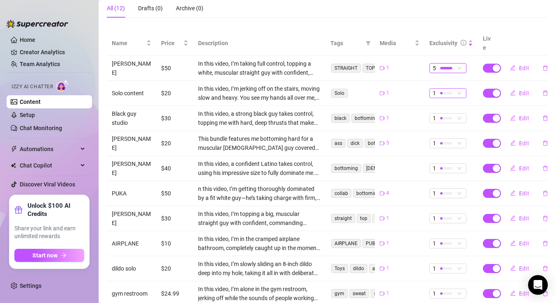
click at [450, 92] on div at bounding box center [446, 93] width 12 height 2
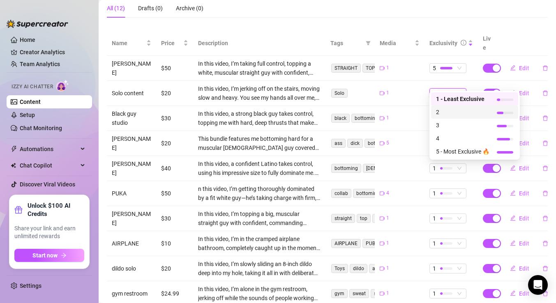
click at [442, 113] on span "2" at bounding box center [462, 112] width 53 height 9
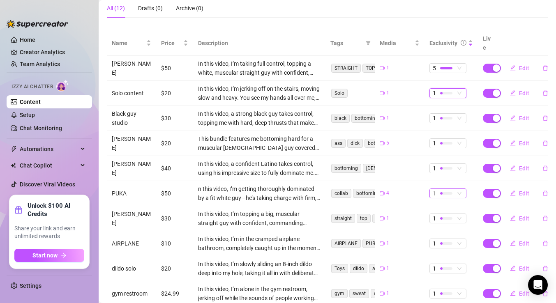
click at [438, 189] on div "1" at bounding box center [443, 193] width 22 height 9
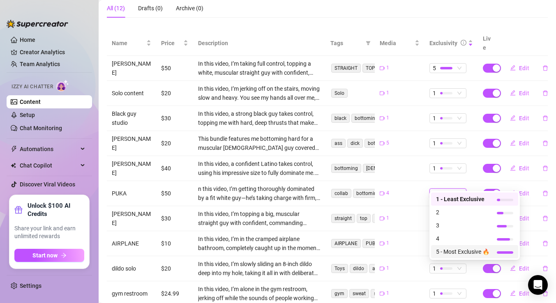
click at [447, 252] on span "5 - Most Exclusive 🔥" at bounding box center [462, 251] width 53 height 9
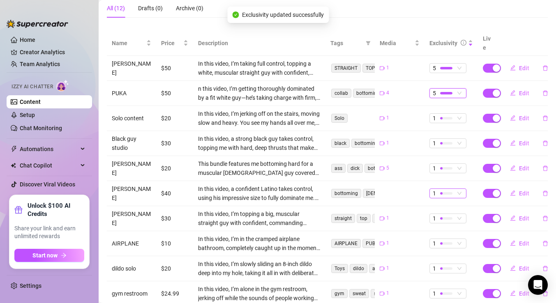
click at [443, 192] on div at bounding box center [446, 193] width 12 height 2
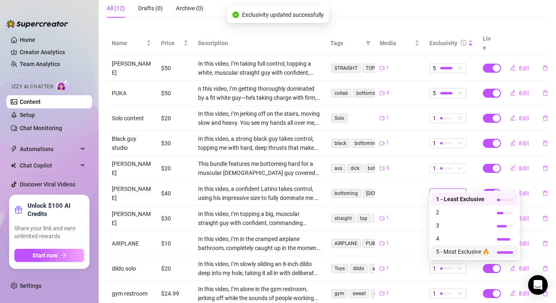
click at [452, 251] on span "5 - Most Exclusive 🔥" at bounding box center [462, 251] width 53 height 9
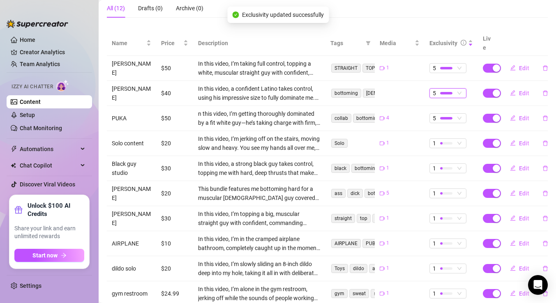
scroll to position [180, 0]
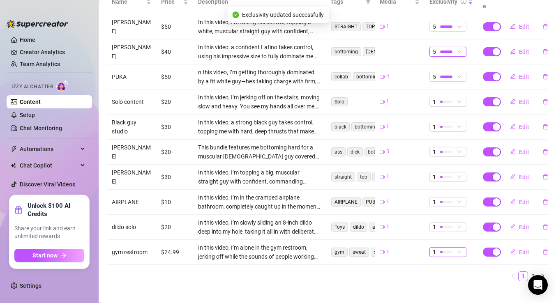
click at [451, 248] on div at bounding box center [446, 252] width 12 height 8
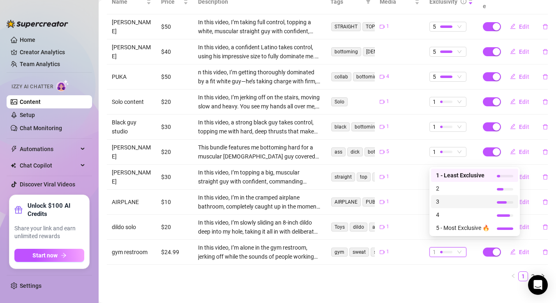
click at [444, 198] on span "3" at bounding box center [462, 201] width 53 height 9
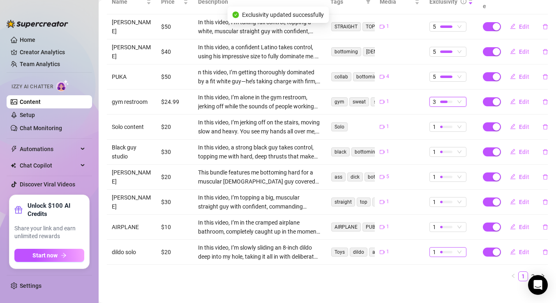
click at [442, 248] on div at bounding box center [446, 252] width 12 height 8
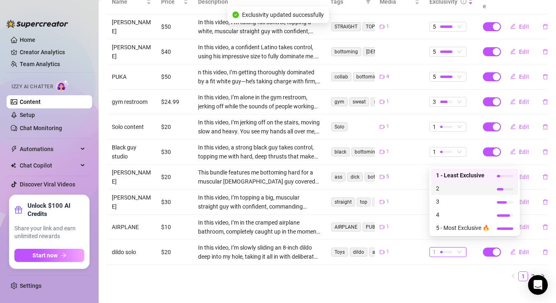
click at [446, 191] on span "2" at bounding box center [462, 188] width 53 height 9
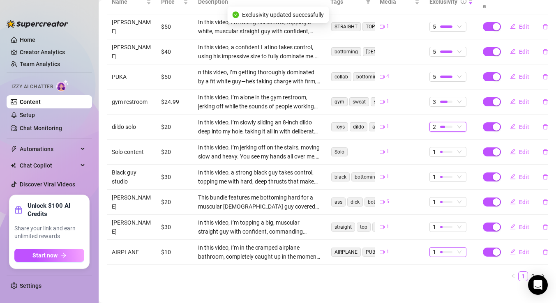
click at [442, 251] on div at bounding box center [446, 252] width 12 height 2
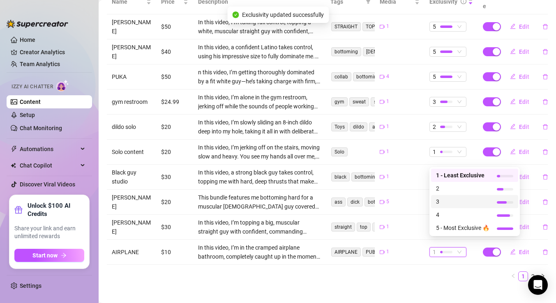
click at [410, 205] on td "5" at bounding box center [399, 202] width 49 height 25
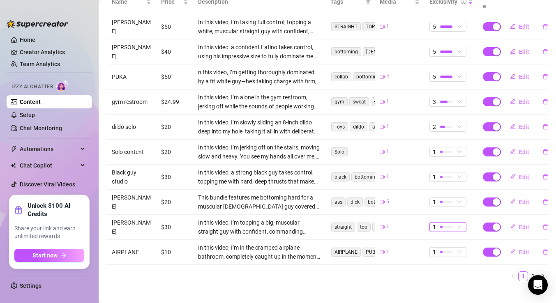
click at [447, 226] on div at bounding box center [446, 227] width 12 height 2
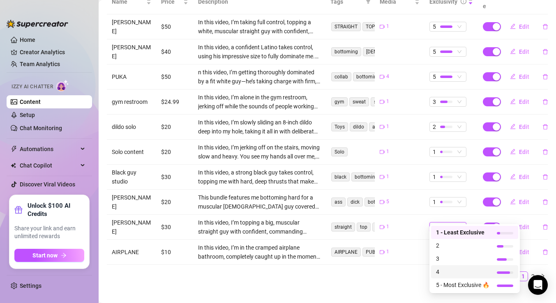
click at [448, 276] on span "4" at bounding box center [462, 271] width 53 height 9
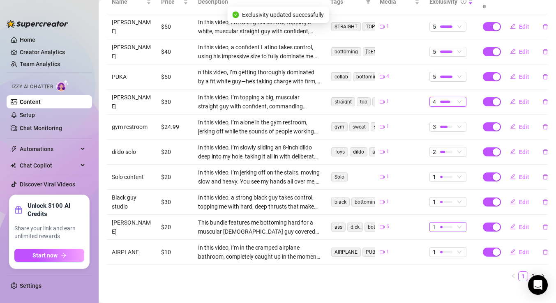
click at [439, 223] on div "1" at bounding box center [443, 227] width 22 height 9
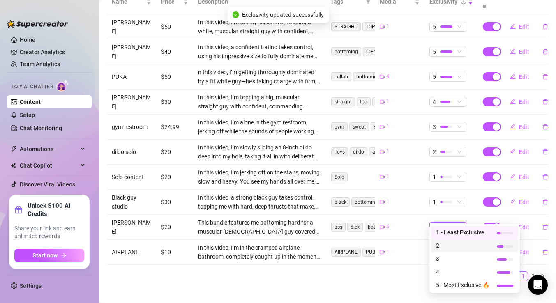
click at [444, 248] on span "2" at bounding box center [462, 245] width 53 height 9
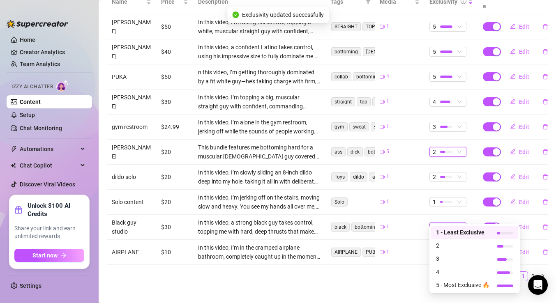
click at [440, 223] on div at bounding box center [446, 227] width 12 height 8
click at [436, 255] on span "3" at bounding box center [462, 258] width 53 height 9
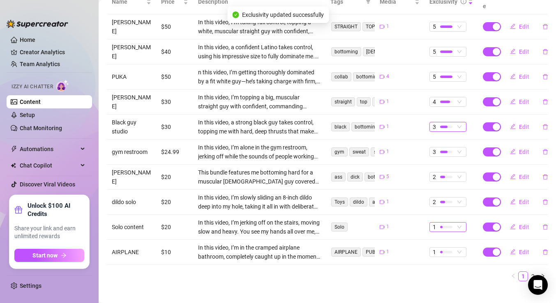
click at [440, 223] on div at bounding box center [446, 227] width 12 height 8
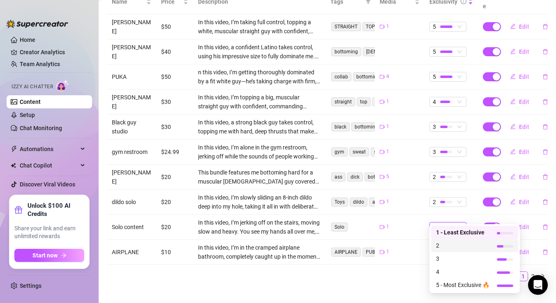
click at [416, 221] on td "1" at bounding box center [399, 227] width 49 height 25
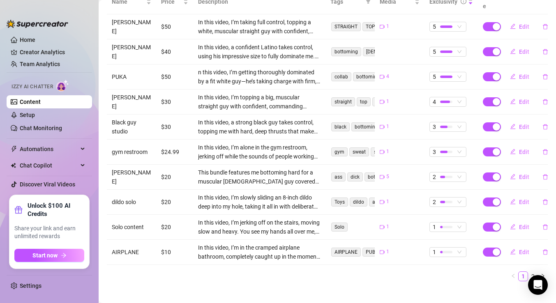
scroll to position [0, 0]
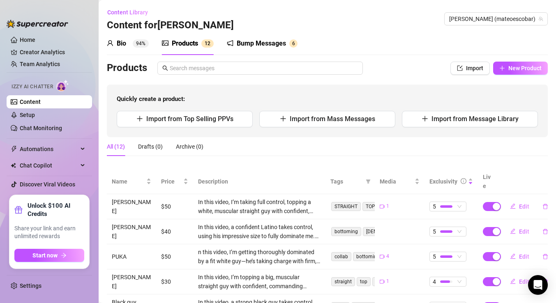
click at [246, 45] on div "Bump Messages" at bounding box center [261, 44] width 49 height 10
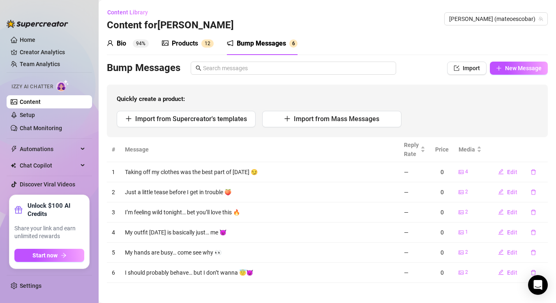
click at [121, 42] on div "Bio" at bounding box center [121, 44] width 9 height 10
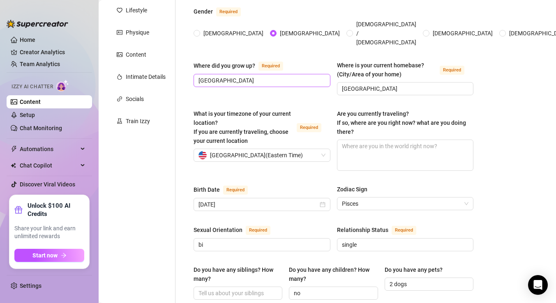
scroll to position [120, 0]
click at [348, 142] on textarea "Are you currently traveling? If so, where are you right now? what are you doing…" at bounding box center [405, 155] width 136 height 30
type textarea "F"
type textarea "FO"
type textarea "FOR"
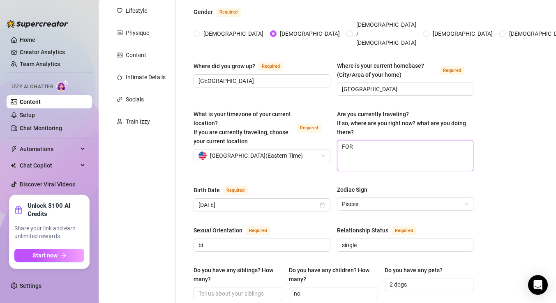
type textarea "FO"
type textarea "F"
type textarea "Fo"
type textarea "For"
type textarea "Fort"
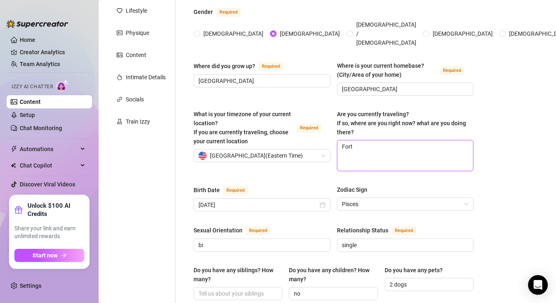
type textarea "Fort"
type textarea "[GEOGRAPHIC_DATA]"
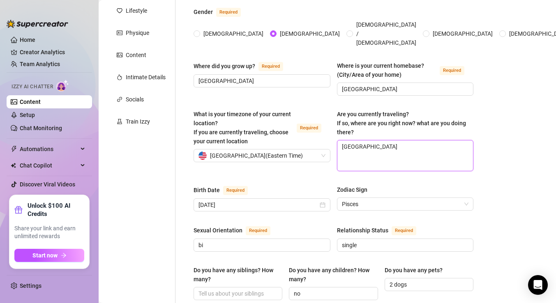
type textarea "[GEOGRAPHIC_DATA][PERSON_NAME]"
type textarea "Fort Laduer"
type textarea "Fort Laduerd"
type textarea "[GEOGRAPHIC_DATA]"
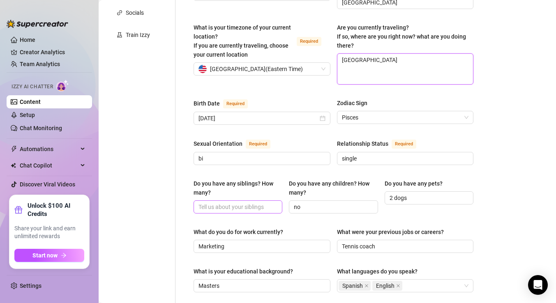
scroll to position [542, 0]
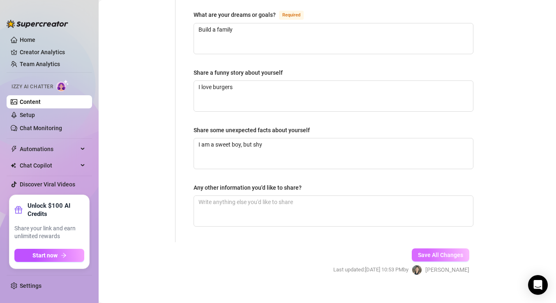
type textarea "[GEOGRAPHIC_DATA]"
click at [442, 252] on span "Save All Changes" at bounding box center [440, 255] width 45 height 7
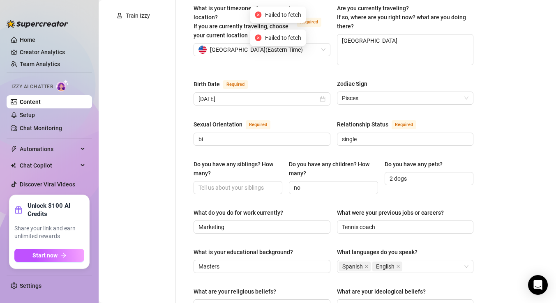
scroll to position [0, 0]
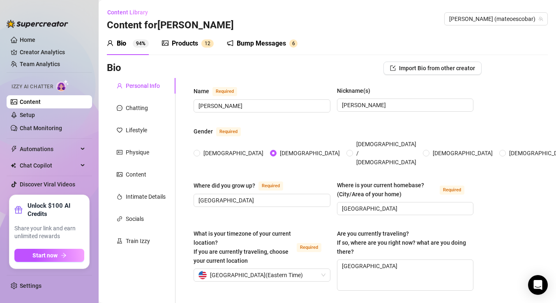
click at [177, 45] on div "Products" at bounding box center [185, 44] width 26 height 10
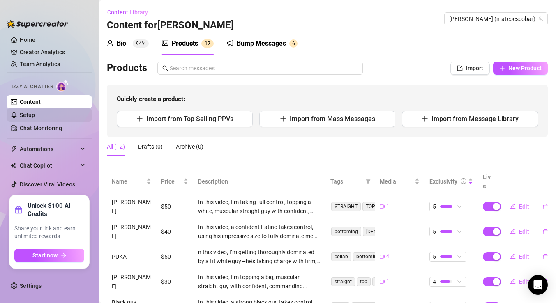
click at [35, 115] on link "Setup" at bounding box center [27, 115] width 15 height 7
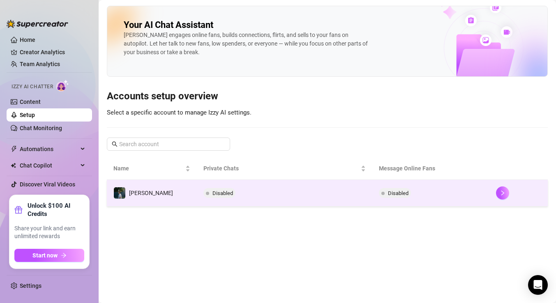
click at [202, 201] on td "Disabled" at bounding box center [284, 193] width 175 height 27
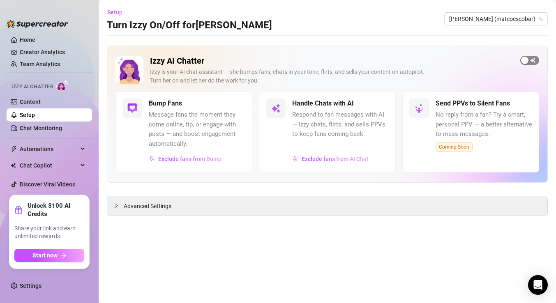
click at [524, 60] on div "button" at bounding box center [524, 60] width 7 height 7
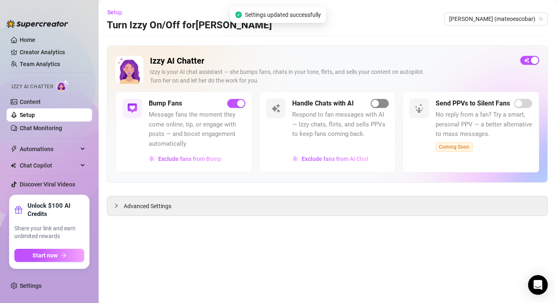
click at [377, 105] on div "button" at bounding box center [374, 103] width 7 height 7
click at [539, 284] on icon "Open Intercom Messenger" at bounding box center [537, 285] width 9 height 11
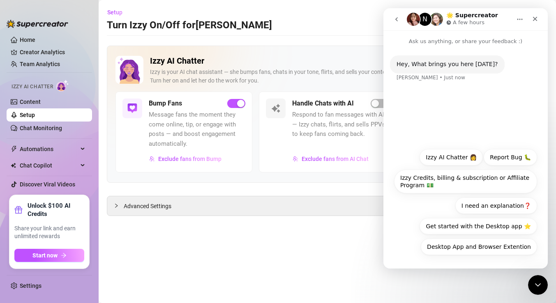
click at [398, 18] on icon "go back" at bounding box center [396, 19] width 7 height 7
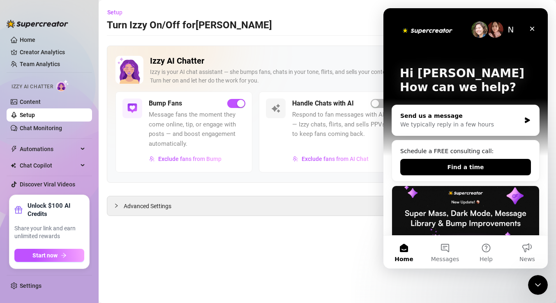
click at [434, 119] on div "Send us a message" at bounding box center [460, 116] width 120 height 9
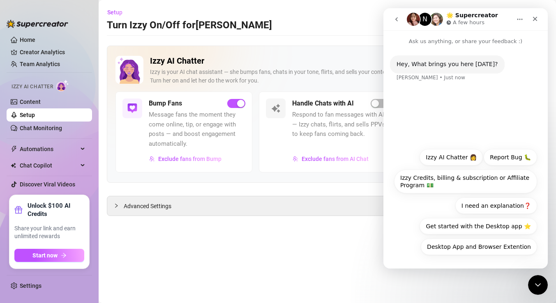
click at [393, 19] on icon "go back" at bounding box center [396, 19] width 7 height 7
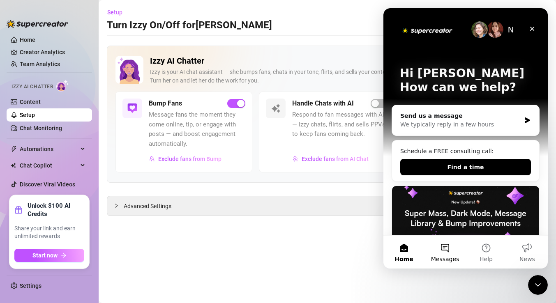
click at [434, 255] on button "Messages" at bounding box center [444, 252] width 41 height 33
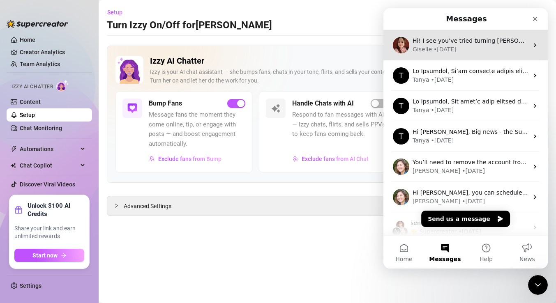
click at [446, 50] on div "• [DATE]" at bounding box center [444, 49] width 23 height 9
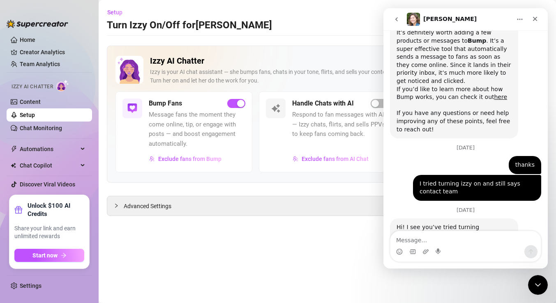
scroll to position [1044, 0]
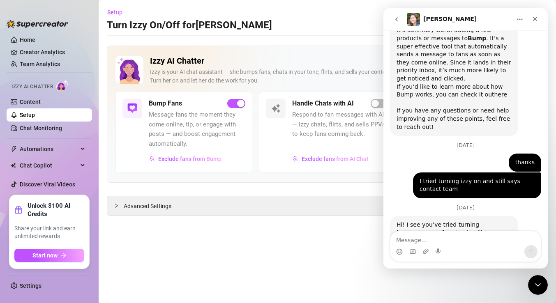
click at [421, 239] on textarea "Message…" at bounding box center [465, 238] width 150 height 14
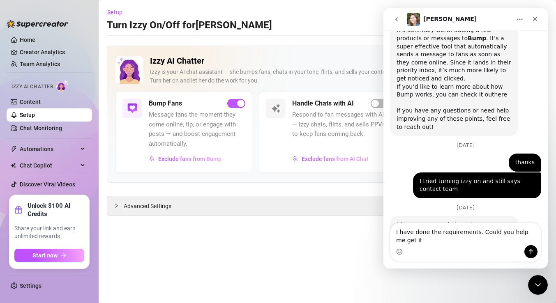
scroll to position [1052, 0]
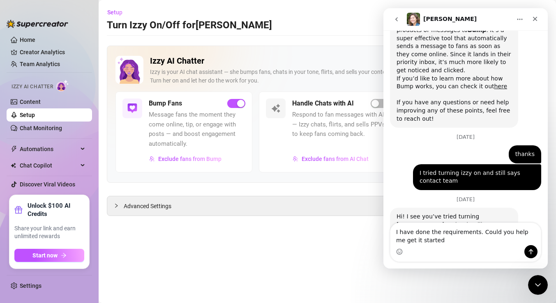
click at [433, 243] on textarea "I have done the requirements. Could you help me get it started" at bounding box center [465, 234] width 150 height 22
type textarea "I have done the requirements. Could you help me get it started? thank you"
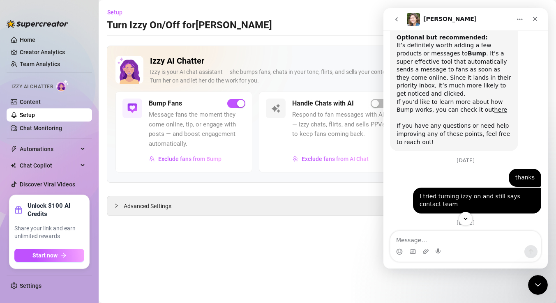
scroll to position [1087, 0]
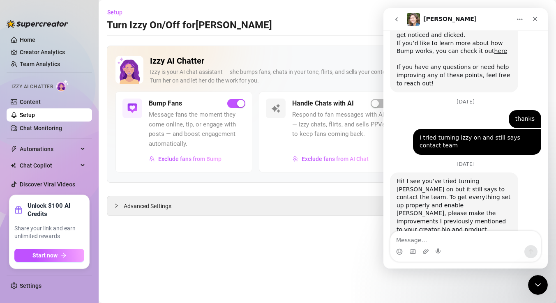
click at [396, 18] on icon "go back" at bounding box center [396, 19] width 7 height 7
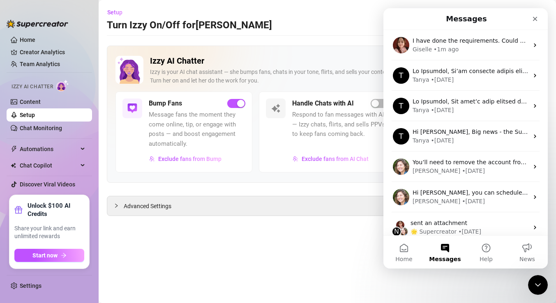
click at [542, 22] on nav "Messages" at bounding box center [465, 19] width 164 height 22
click at [533, 16] on icon "Close" at bounding box center [534, 19] width 7 height 7
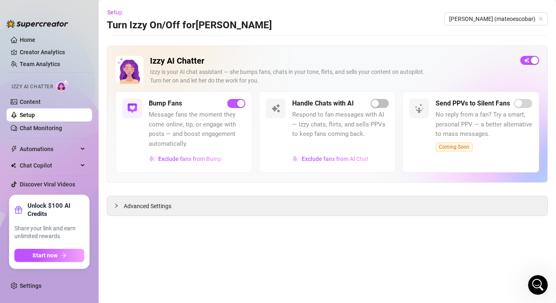
click at [156, 103] on h5 "Bump Fans" at bounding box center [165, 104] width 33 height 10
click at [46, 127] on link "Chat Monitoring" at bounding box center [41, 128] width 42 height 7
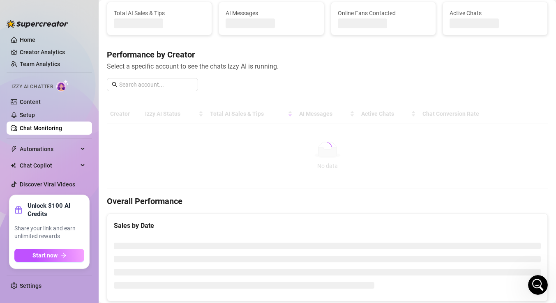
scroll to position [53, 0]
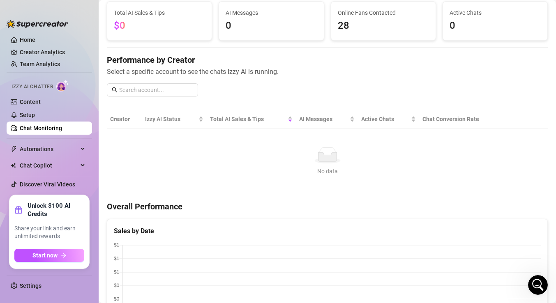
click at [40, 130] on link "Chat Monitoring" at bounding box center [41, 128] width 42 height 7
click at [28, 101] on link "Content" at bounding box center [30, 102] width 21 height 7
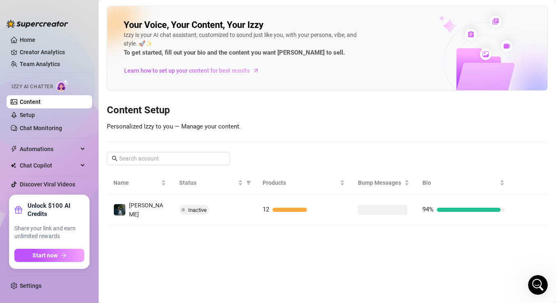
click at [26, 85] on span "Izzy AI Chatter" at bounding box center [31, 87] width 41 height 8
click at [60, 88] on img at bounding box center [62, 86] width 13 height 12
click at [32, 105] on link "Content" at bounding box center [30, 102] width 21 height 7
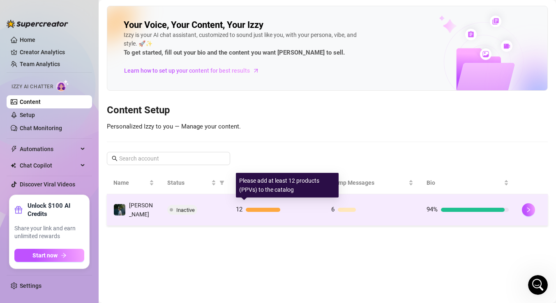
click at [265, 210] on div "12" at bounding box center [277, 210] width 82 height 10
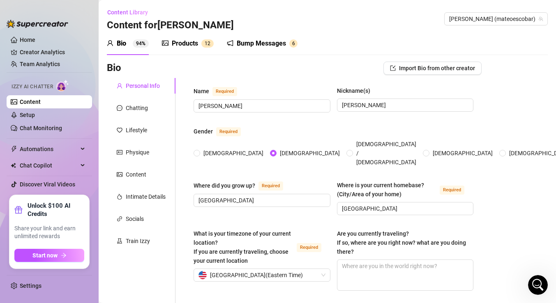
click at [247, 46] on div "Bump Messages" at bounding box center [261, 44] width 49 height 10
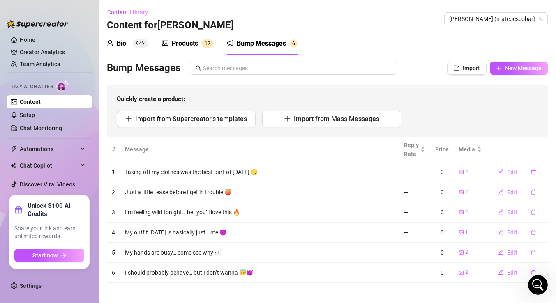
scroll to position [4, 0]
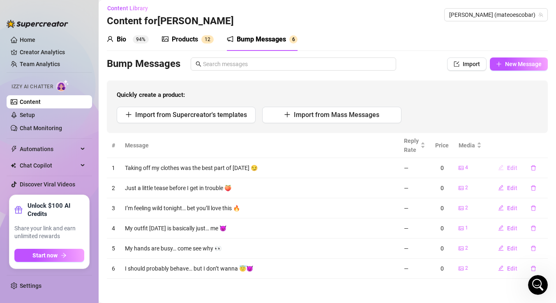
click at [506, 166] on button "Edit" at bounding box center [507, 167] width 32 height 13
type textarea "Taking off my clothes was the best part of [DATE] 😏"
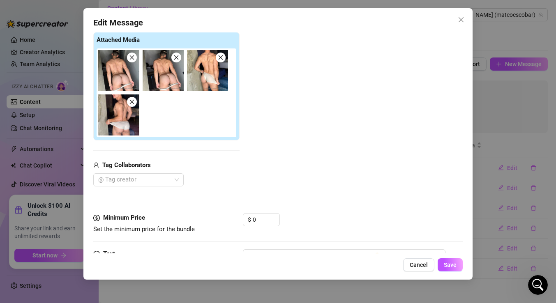
scroll to position [143, 0]
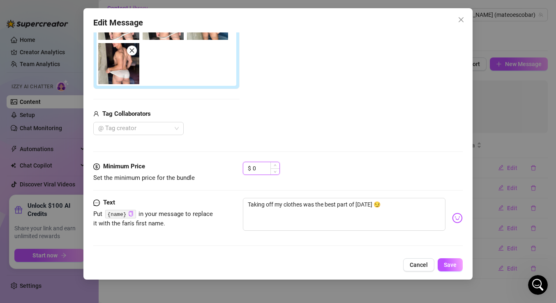
click at [253, 167] on input "0" at bounding box center [266, 168] width 27 height 12
click at [269, 168] on input "0" at bounding box center [266, 168] width 27 height 12
click at [421, 266] on span "Cancel" at bounding box center [418, 265] width 18 height 7
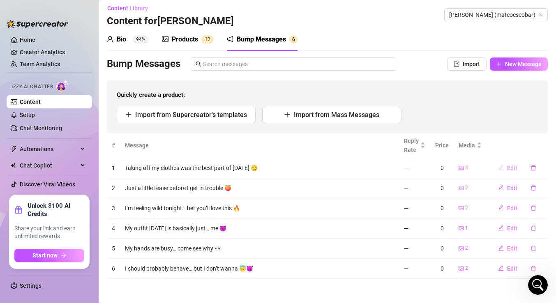
click at [512, 166] on span "Edit" at bounding box center [512, 168] width 10 height 7
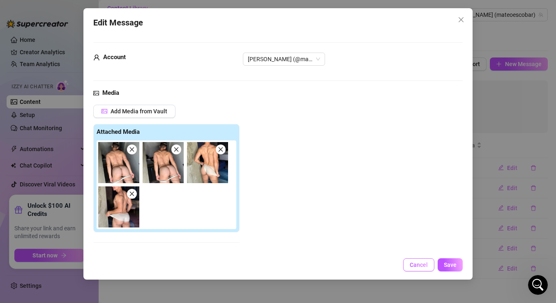
click at [416, 263] on span "Cancel" at bounding box center [418, 265] width 18 height 7
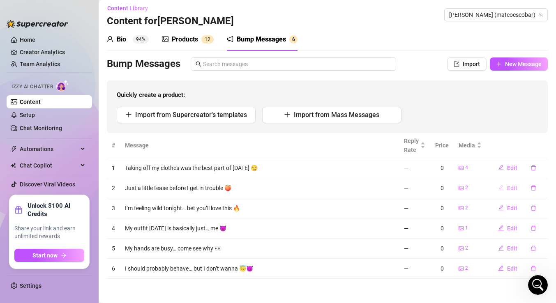
click at [510, 187] on span "Edit" at bounding box center [512, 188] width 10 height 7
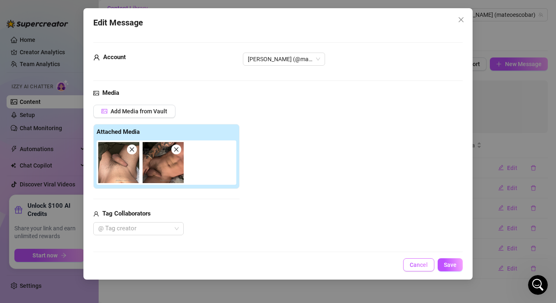
click at [417, 261] on button "Cancel" at bounding box center [418, 264] width 31 height 13
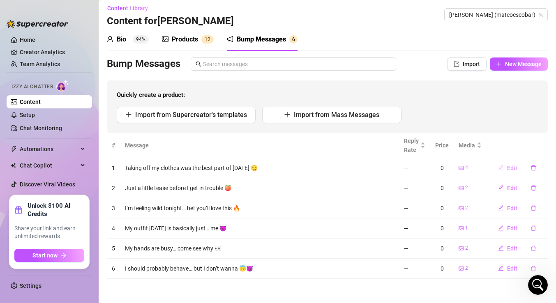
click at [508, 168] on span "Edit" at bounding box center [512, 168] width 10 height 7
type textarea "Taking off my clothes was the best part of [DATE] 😏"
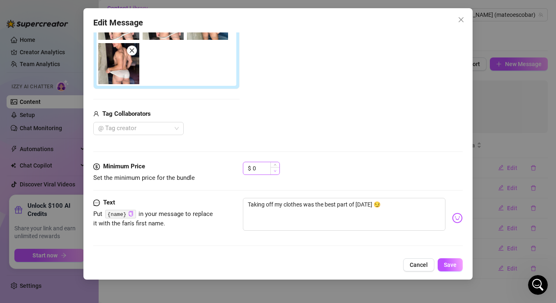
click at [270, 172] on span "Decrease Value" at bounding box center [274, 170] width 9 height 7
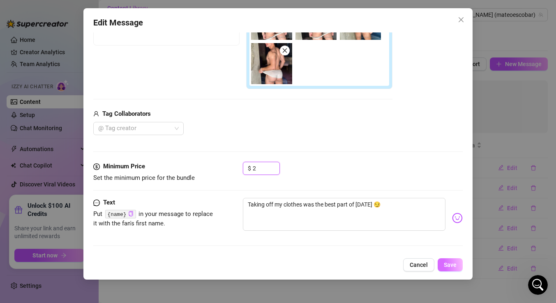
type input "2"
click at [449, 267] on span "Save" at bounding box center [450, 265] width 13 height 7
click at [258, 165] on input "2" at bounding box center [266, 168] width 27 height 12
type input "3"
click at [444, 265] on span "Save" at bounding box center [450, 265] width 13 height 7
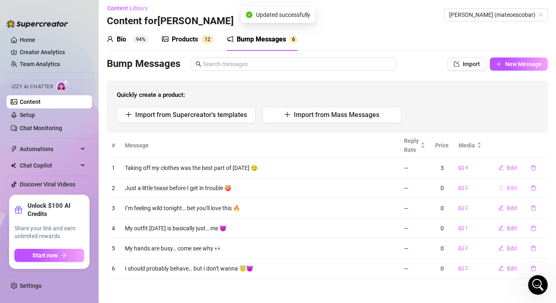
click at [512, 186] on span "Edit" at bounding box center [512, 188] width 10 height 7
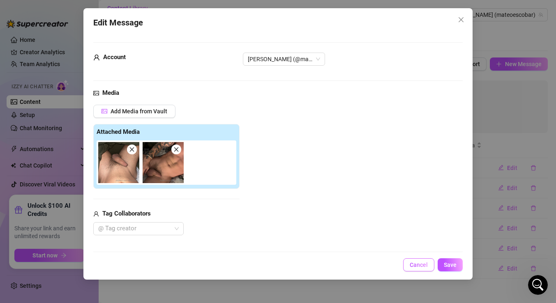
click at [420, 263] on span "Cancel" at bounding box center [418, 265] width 18 height 7
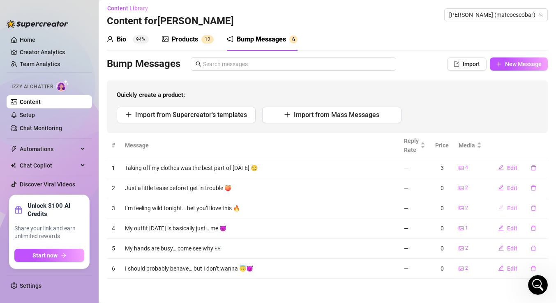
click at [513, 206] on span "Edit" at bounding box center [512, 208] width 10 height 7
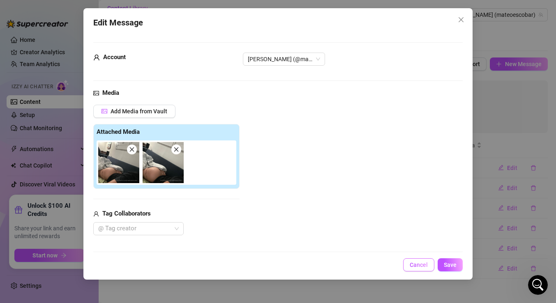
click at [419, 264] on span "Cancel" at bounding box center [418, 265] width 18 height 7
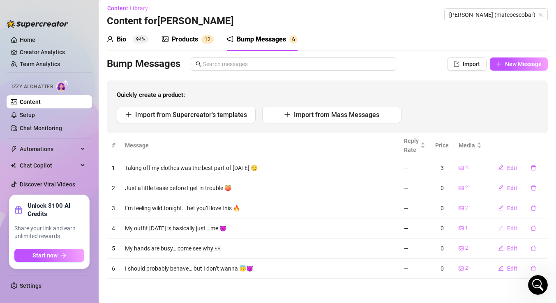
click at [516, 228] on span "Edit" at bounding box center [512, 228] width 10 height 7
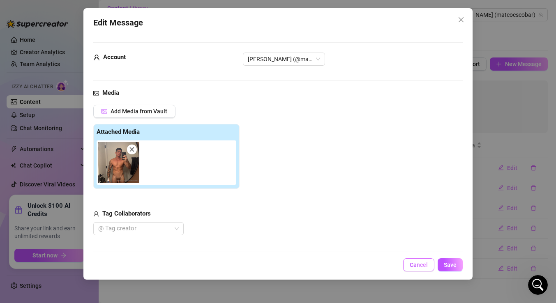
click at [412, 264] on span "Cancel" at bounding box center [418, 265] width 18 height 7
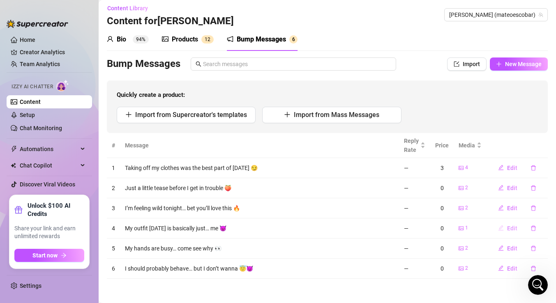
click at [508, 227] on span "Edit" at bounding box center [512, 228] width 10 height 7
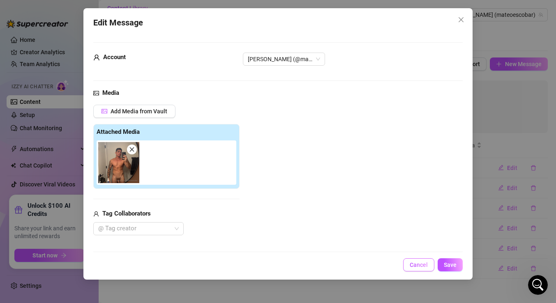
click at [413, 269] on button "Cancel" at bounding box center [418, 264] width 31 height 13
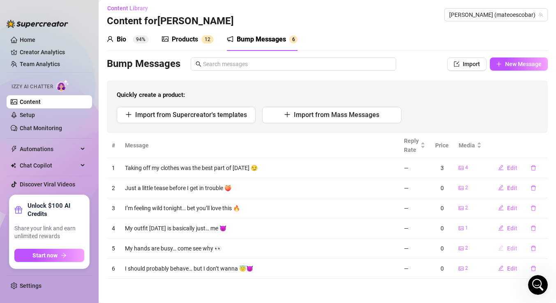
click at [508, 248] on span "Edit" at bounding box center [512, 248] width 10 height 7
type textarea "My hands are busy… come see why 👀"
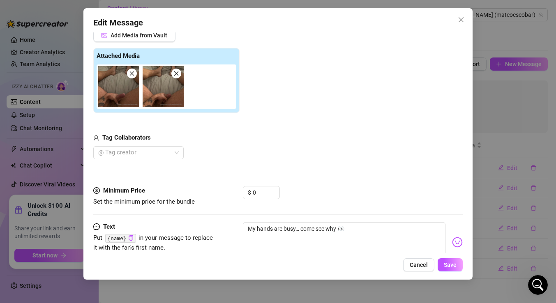
scroll to position [100, 0]
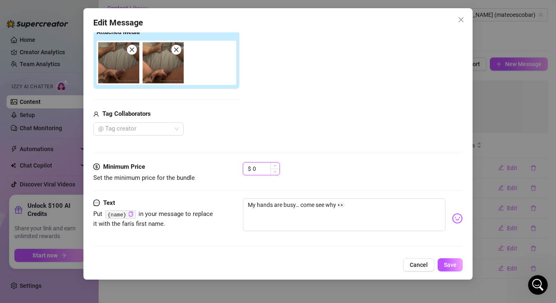
click at [261, 166] on input "0" at bounding box center [266, 169] width 27 height 12
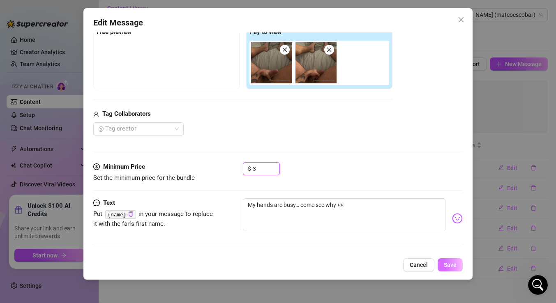
type input "3"
click at [448, 265] on span "Save" at bounding box center [450, 265] width 13 height 7
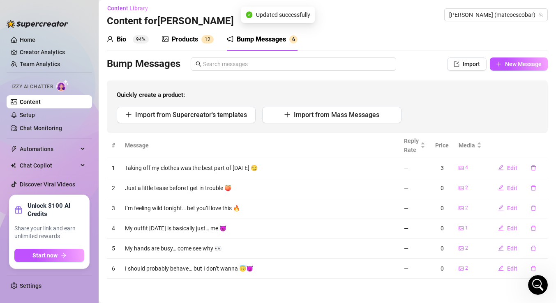
click at [507, 269] on button "Edit" at bounding box center [507, 268] width 32 height 13
type textarea "I should probably behave… but I don’t wanna 😇😈"
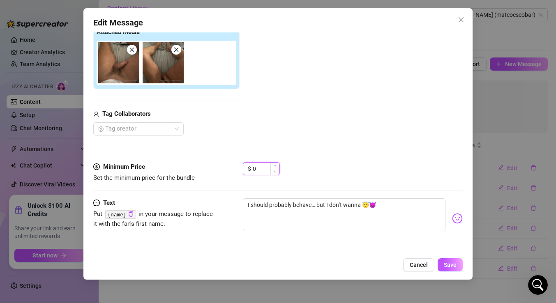
click at [260, 170] on input "0" at bounding box center [266, 169] width 27 height 12
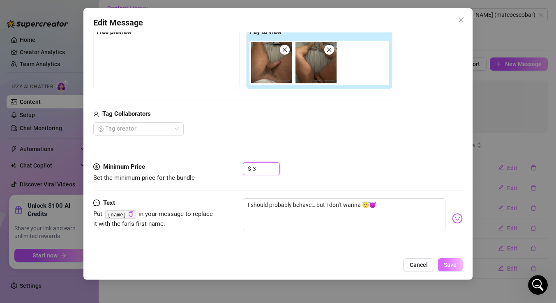
type input "3"
click at [446, 267] on span "Save" at bounding box center [450, 265] width 13 height 7
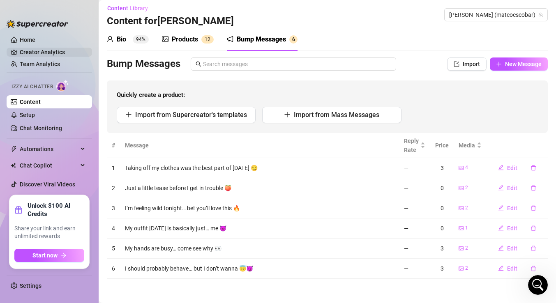
click at [52, 52] on link "Creator Analytics" at bounding box center [53, 52] width 66 height 13
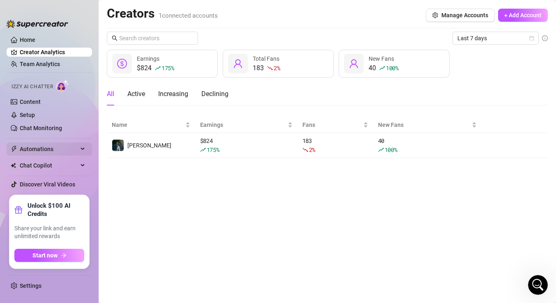
click at [30, 147] on span "Automations" at bounding box center [49, 149] width 58 height 13
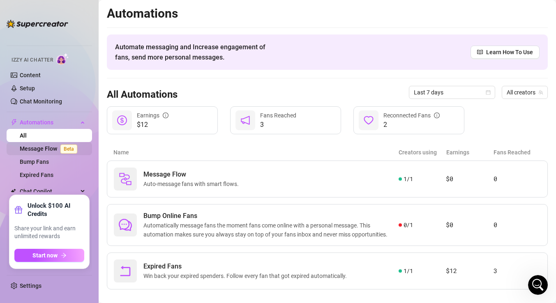
click at [28, 146] on link "Message Flow Beta" at bounding box center [50, 148] width 61 height 7
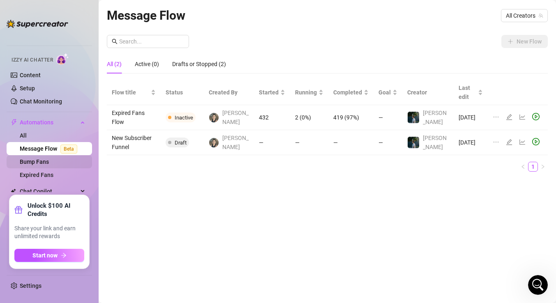
scroll to position [17, 0]
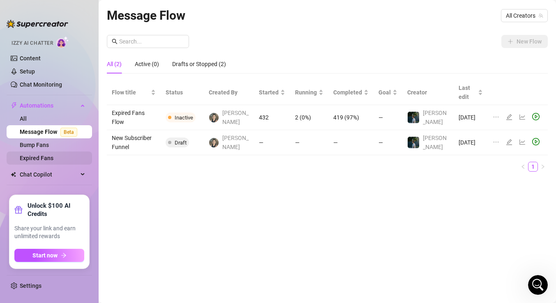
click at [43, 156] on link "Expired Fans" at bounding box center [37, 158] width 34 height 7
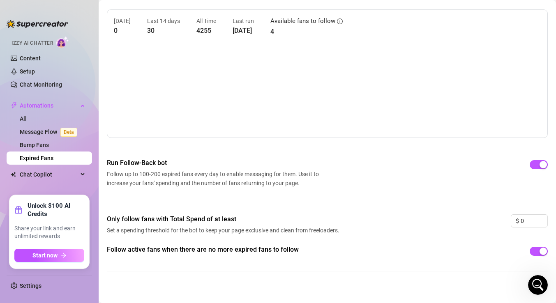
scroll to position [26, 0]
click at [535, 165] on span "button" at bounding box center [538, 163] width 18 height 9
click at [535, 165] on div "button" at bounding box center [533, 163] width 7 height 7
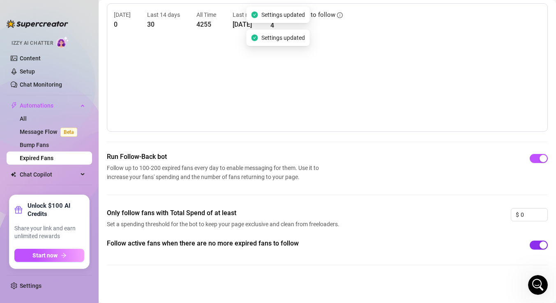
click at [539, 244] on div "button" at bounding box center [542, 244] width 7 height 7
click at [539, 244] on span "button" at bounding box center [538, 245] width 18 height 9
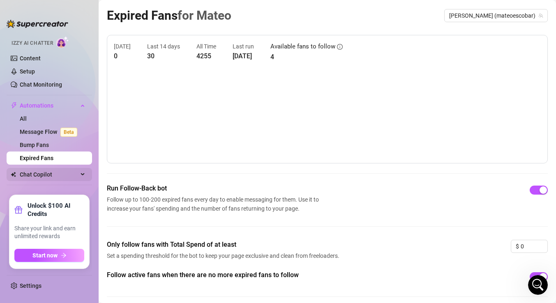
scroll to position [0, 0]
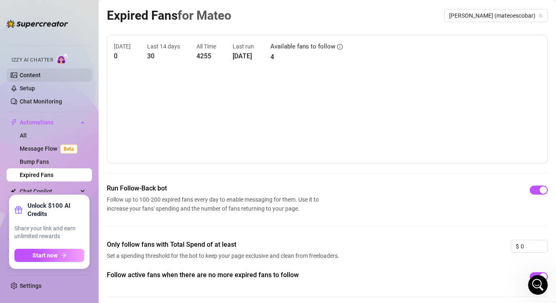
click at [24, 72] on link "Content" at bounding box center [30, 75] width 21 height 7
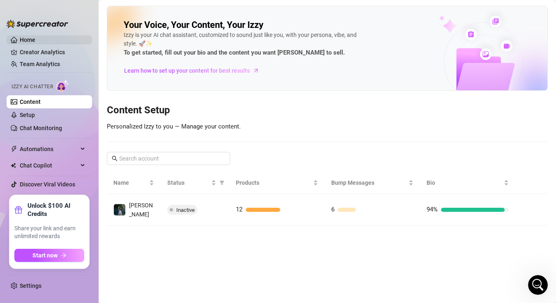
click at [33, 41] on link "Home" at bounding box center [28, 40] width 16 height 7
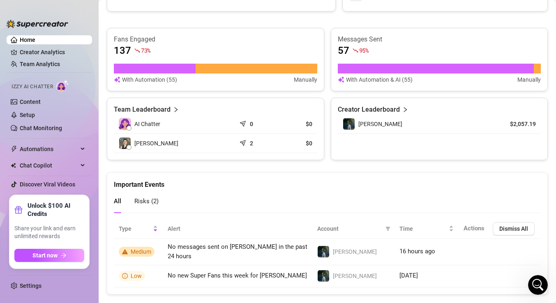
scroll to position [524, 0]
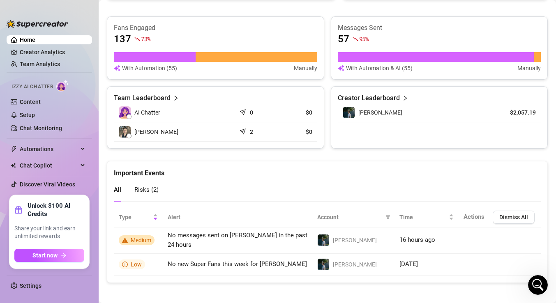
click at [145, 191] on span "Risks ( 2 )" at bounding box center [146, 189] width 24 height 7
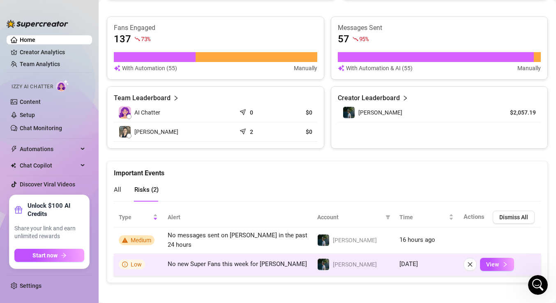
click at [197, 266] on td "No new Super Fans this week for [PERSON_NAME]" at bounding box center [237, 265] width 149 height 22
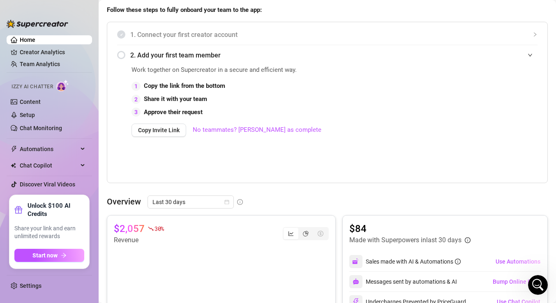
scroll to position [0, 0]
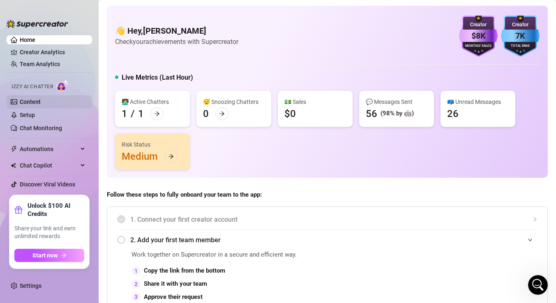
click at [41, 104] on link "Content" at bounding box center [30, 102] width 21 height 7
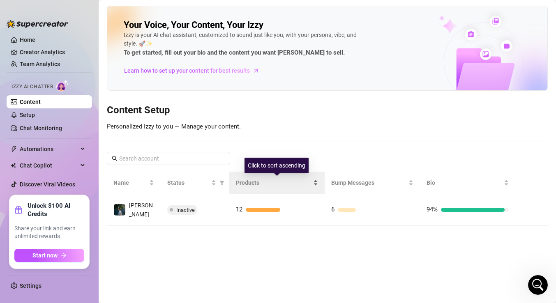
click at [281, 186] on span "Products" at bounding box center [274, 182] width 76 height 9
click at [262, 186] on span "Products" at bounding box center [274, 182] width 76 height 9
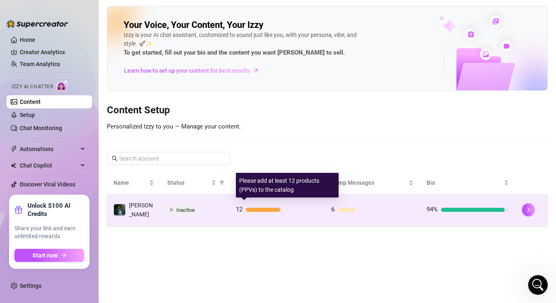
click at [239, 210] on span "12" at bounding box center [239, 209] width 7 height 7
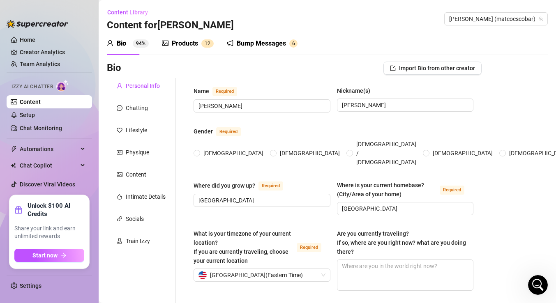
radio input "true"
type input "[DATE]"
click at [197, 44] on div "Products" at bounding box center [185, 44] width 26 height 10
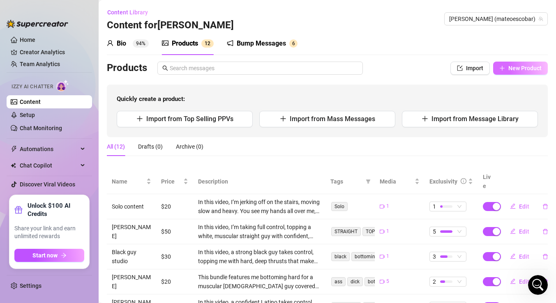
click at [503, 69] on icon "plus" at bounding box center [502, 68] width 6 height 6
type textarea "Type your message here..."
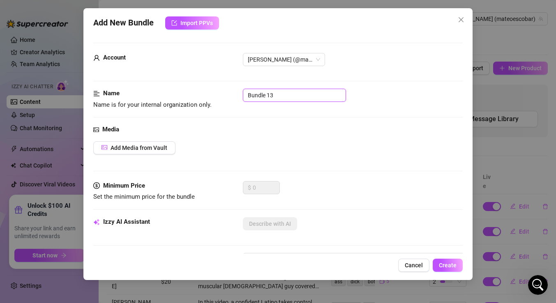
drag, startPoint x: 306, startPoint y: 96, endPoint x: 118, endPoint y: 50, distance: 193.7
type input "G"
type input "C"
type input "COUNTRY CLUB SHOWER"
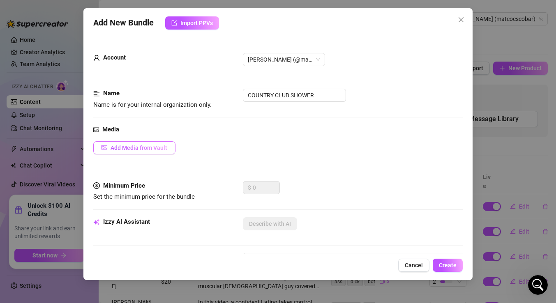
click at [157, 147] on span "Add Media from Vault" at bounding box center [138, 148] width 57 height 7
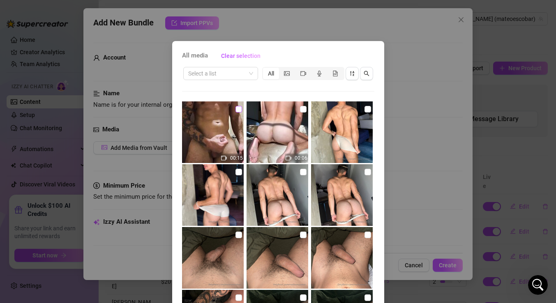
click at [237, 107] on input "checkbox" at bounding box center [238, 109] width 7 height 7
checkbox input "true"
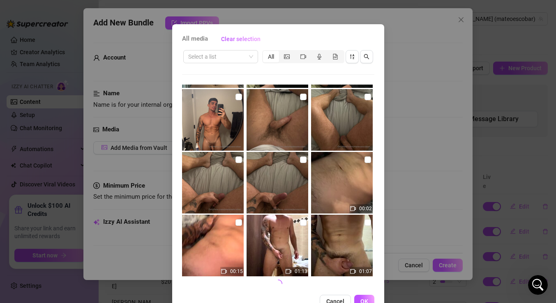
scroll to position [19, 0]
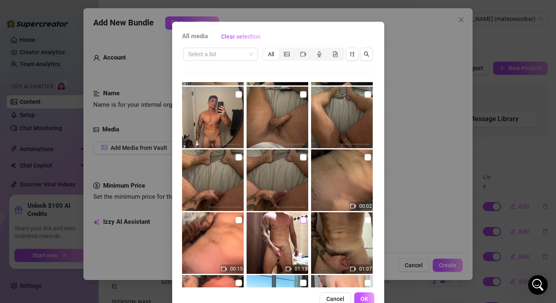
click at [301, 221] on input "checkbox" at bounding box center [303, 220] width 7 height 7
checkbox input "true"
click at [366, 221] on input "checkbox" at bounding box center [367, 220] width 7 height 7
checkbox input "true"
click at [369, 299] on button "OK" at bounding box center [364, 298] width 20 height 13
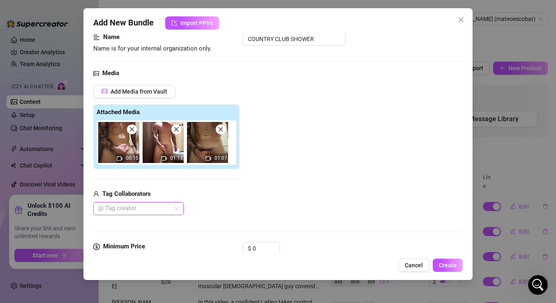
scroll to position [34, 0]
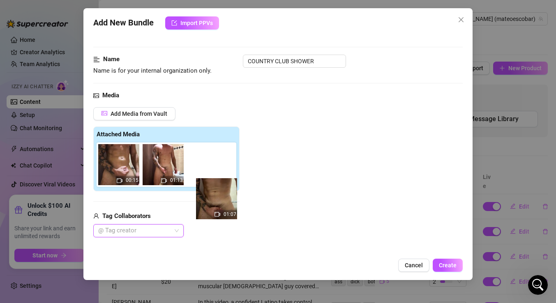
drag, startPoint x: 213, startPoint y: 168, endPoint x: 225, endPoint y: 202, distance: 36.2
click at [225, 202] on div "Add Media from Vault Attached Media 00:15 01:13 01:07 Tag Collaborators @ Tag c…" at bounding box center [166, 172] width 146 height 131
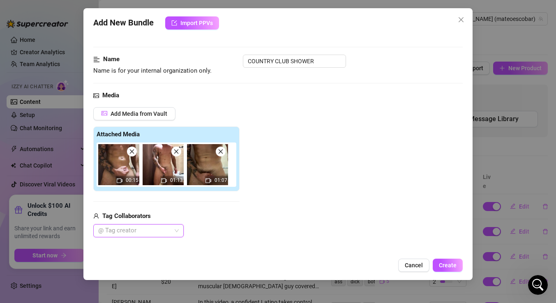
scroll to position [70, 0]
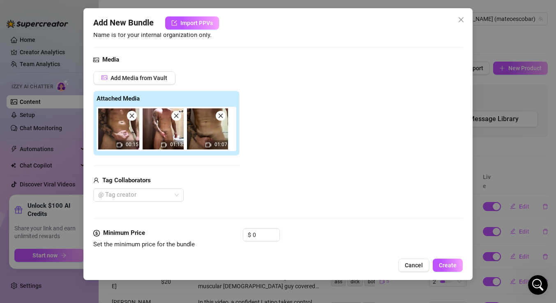
click at [197, 141] on img at bounding box center [207, 128] width 41 height 41
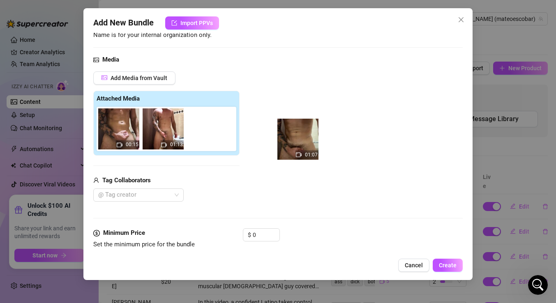
drag, startPoint x: 197, startPoint y: 141, endPoint x: 291, endPoint y: 150, distance: 94.5
click at [291, 151] on div "Add Media from Vault Attached Media 00:15 01:13 01:07 Tag Collaborators @ Tag c…" at bounding box center [277, 136] width 369 height 131
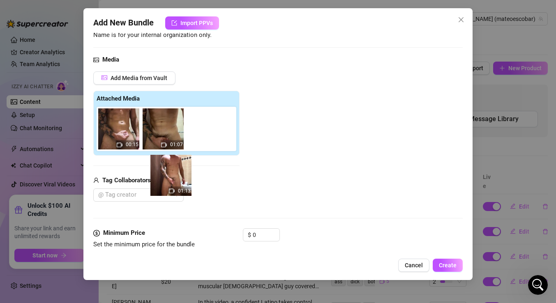
drag, startPoint x: 168, startPoint y: 135, endPoint x: 177, endPoint y: 184, distance: 50.0
click at [177, 184] on div "Add Media from Vault Attached Media 00:15 01:13 01:07 Tag Collaborators @ Tag c…" at bounding box center [166, 136] width 146 height 131
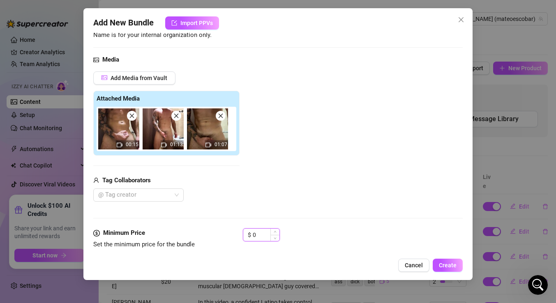
click at [262, 234] on input "0" at bounding box center [266, 235] width 27 height 12
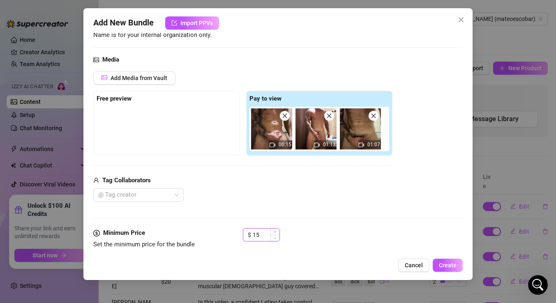
type input "15"
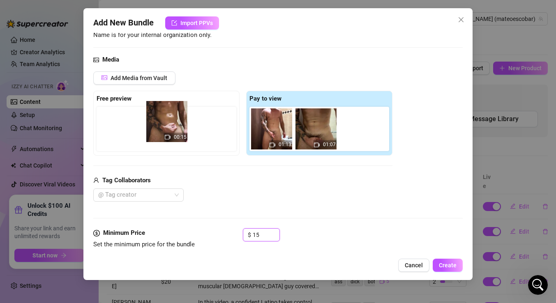
drag, startPoint x: 282, startPoint y: 134, endPoint x: 173, endPoint y: 126, distance: 109.1
click at [173, 126] on div "Free preview Pay to view 00:15 01:13 01:07" at bounding box center [242, 123] width 299 height 65
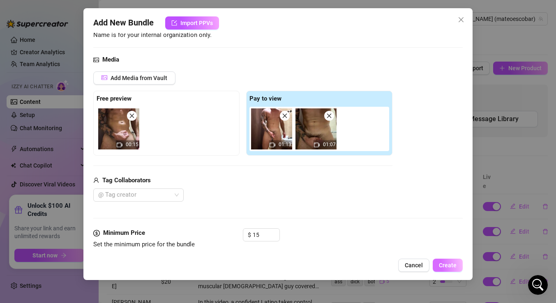
click at [449, 262] on span "Create" at bounding box center [448, 265] width 18 height 7
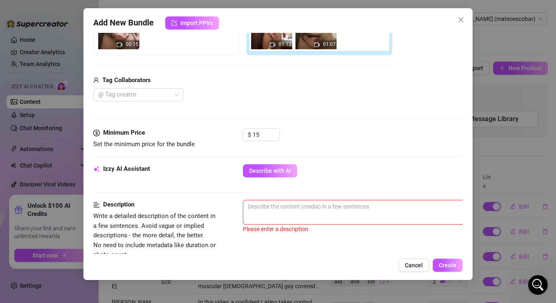
scroll to position [171, 0]
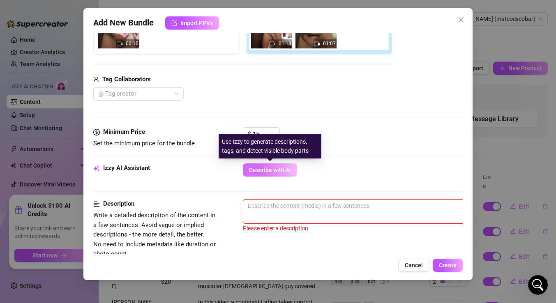
click at [276, 175] on button "Describe with AI" at bounding box center [270, 169] width 54 height 13
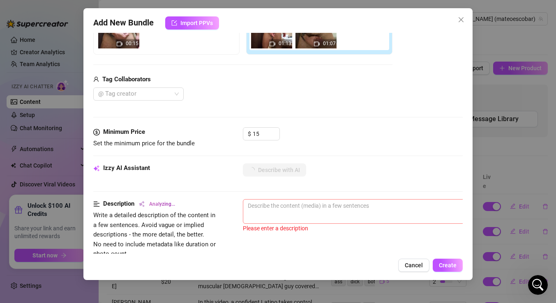
type textarea "[PERSON_NAME]"
type textarea "[PERSON_NAME] is"
type textarea "[PERSON_NAME] is fully"
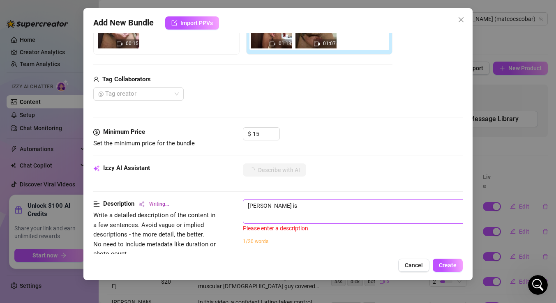
type textarea "[PERSON_NAME] is fully"
type textarea "[PERSON_NAME] is fully naked"
type textarea "[PERSON_NAME] is fully naked in"
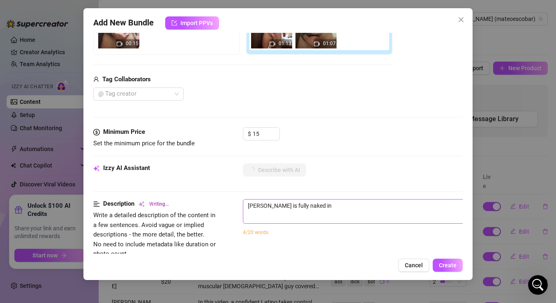
type textarea "[PERSON_NAME] is fully naked in a"
type textarea "[PERSON_NAME] is fully naked in a steam"
type textarea "[PERSON_NAME] is fully naked in a steam room,"
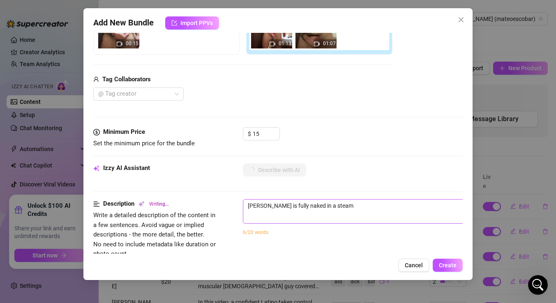
type textarea "[PERSON_NAME] is fully naked in a steam room,"
type textarea "[PERSON_NAME] is fully naked in a steam room, showing"
type textarea "[PERSON_NAME] is fully naked in a steam room, showing off"
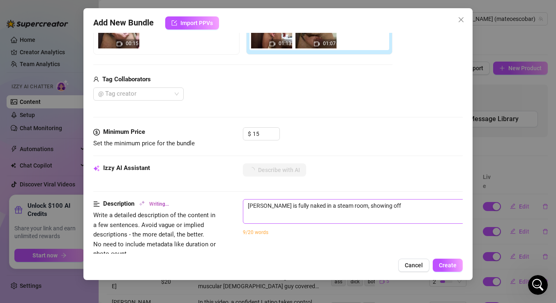
type textarea "[PERSON_NAME] is fully naked in a steam room, showing off his"
type textarea "[PERSON_NAME] is fully naked in a steam room, showing off his muscular,"
type textarea "[PERSON_NAME] is fully naked in a steam room, showing off his muscular, tattooed"
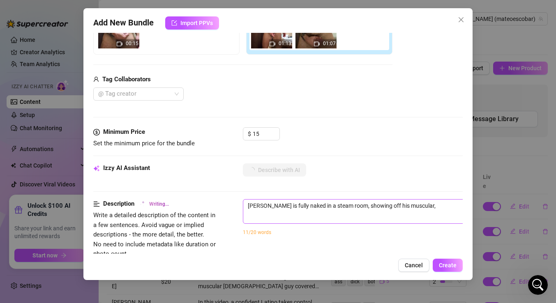
type textarea "[PERSON_NAME] is fully naked in a steam room, showing off his muscular, tattooed"
type textarea "[PERSON_NAME] is fully naked in a steam room, showing off his muscular, tattooe…"
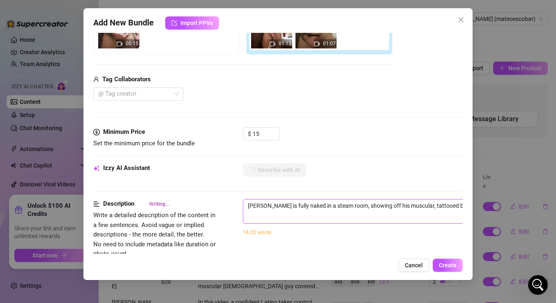
type textarea "[PERSON_NAME] is fully naked in a steam room, showing off his muscular, tattooe…"
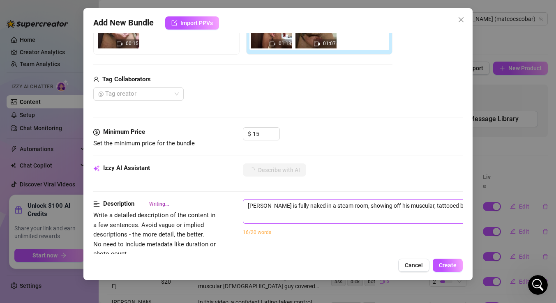
type textarea "[PERSON_NAME] is fully naked in a steam room, showing off his muscular, tattooe…"
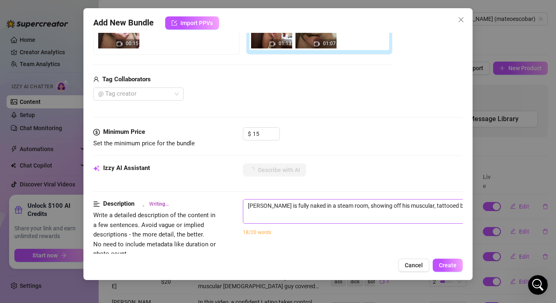
type textarea "[PERSON_NAME] is fully naked in a steam room, showing off his muscular, tattooe…"
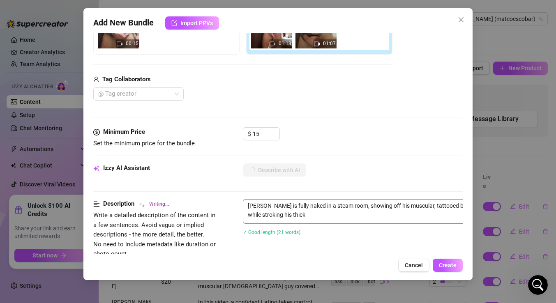
type textarea "[PERSON_NAME] is fully naked in a steam room, showing off his muscular, tattooe…"
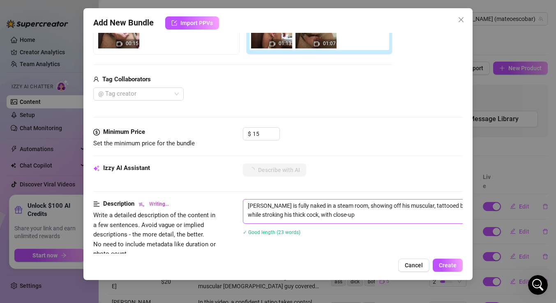
type textarea "[PERSON_NAME] is fully naked in a steam room, showing off his muscular, tattooe…"
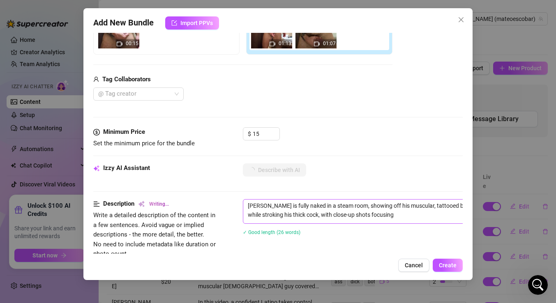
type textarea "[PERSON_NAME] is fully naked in a steam room, showing off his muscular, tattooe…"
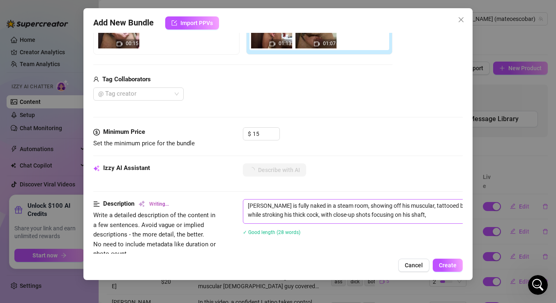
type textarea "[PERSON_NAME] is fully naked in a steam room, showing off his muscular, tattooe…"
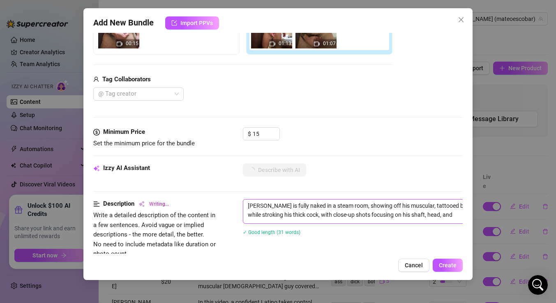
type textarea "[PERSON_NAME] is fully naked in a steam room, showing off his muscular, tattooe…"
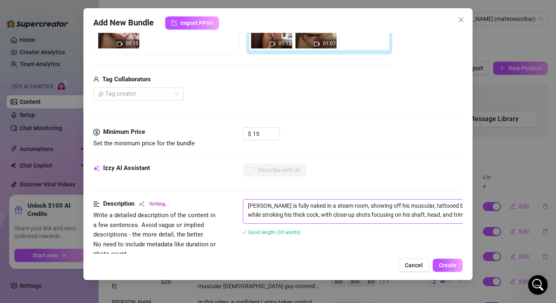
type textarea "[PERSON_NAME] is fully naked in a steam room, showing off his muscular, tattooe…"
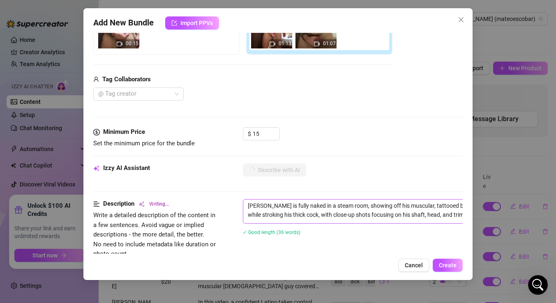
type textarea "[PERSON_NAME] is fully naked in a steam room, showing off his muscular, tattooe…"
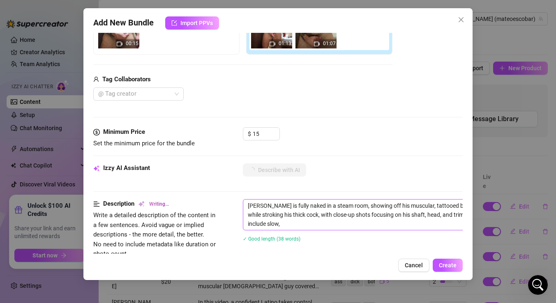
type textarea "[PERSON_NAME] is fully naked in a steam room, showing off his muscular, tattooe…"
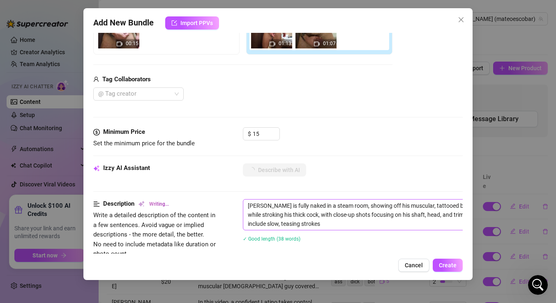
type textarea "[PERSON_NAME] is fully naked in a steam room, showing off his muscular, tattooe…"
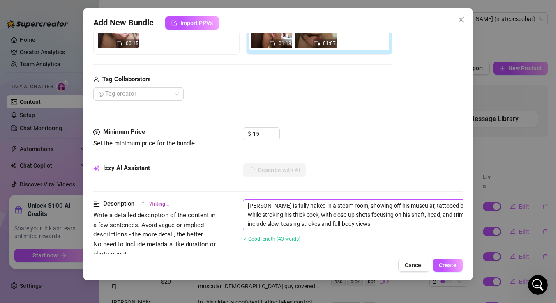
type textarea "[PERSON_NAME] is fully naked in a steam room, showing off his muscular, tattooe…"
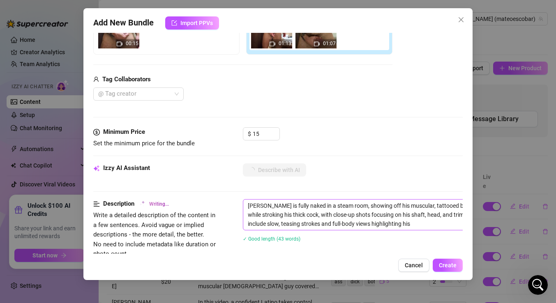
type textarea "[PERSON_NAME] is fully naked in a steam room, showing off his muscular, tattooe…"
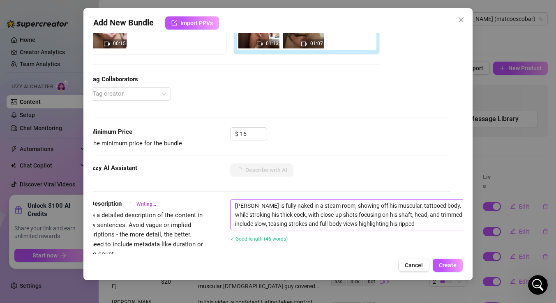
type textarea "[PERSON_NAME] is fully naked in a steam room, showing off his muscular, tattooe…"
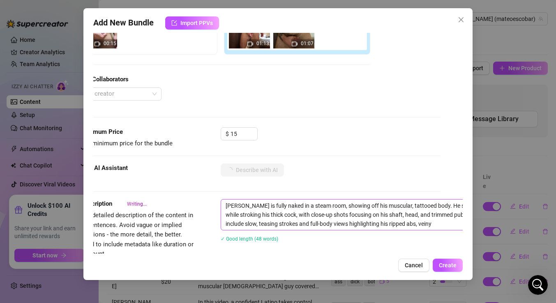
type textarea "[PERSON_NAME] is fully naked in a steam room, showing off his muscular, tattooe…"
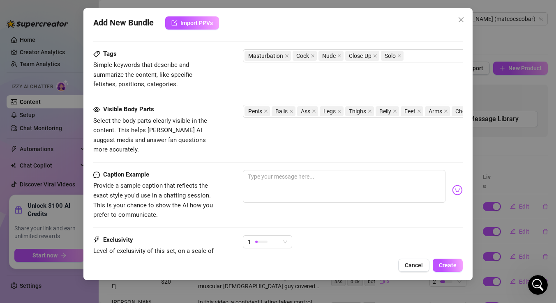
scroll to position [397, 0]
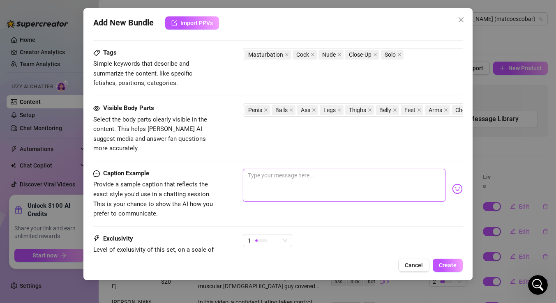
click at [251, 169] on textarea at bounding box center [344, 185] width 202 height 33
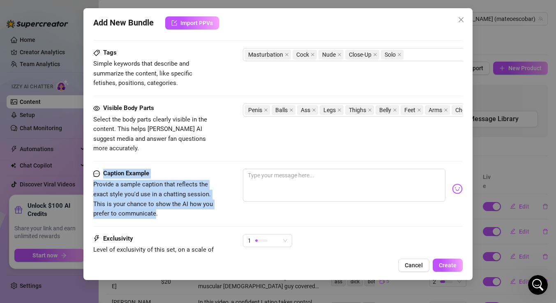
drag, startPoint x: 155, startPoint y: 203, endPoint x: 104, endPoint y: 166, distance: 63.5
click at [104, 169] on div "Caption Example Provide a sample caption that reflects the exact style you'd us…" at bounding box center [154, 194] width 123 height 50
copy div "Caption Example Provide a sample caption that reflects the exact style you'd us…"
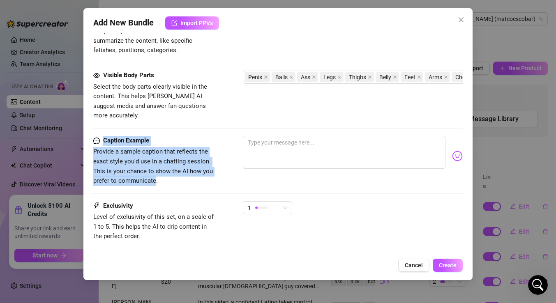
scroll to position [433, 0]
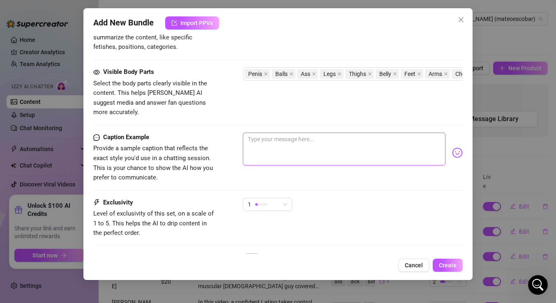
click at [274, 133] on textarea at bounding box center [344, 149] width 202 height 33
paste textarea "You should’ve been in here with me… I left room under the shower head 😉"
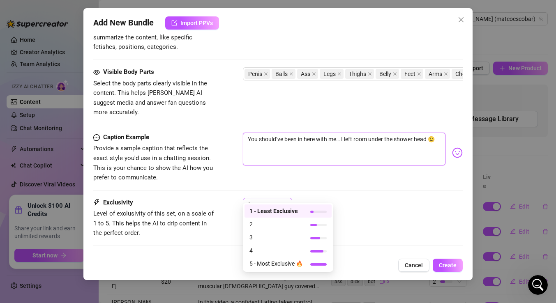
click at [269, 198] on div "1" at bounding box center [264, 204] width 32 height 12
click at [290, 259] on span "5 - Most Exclusive 🔥" at bounding box center [275, 263] width 53 height 9
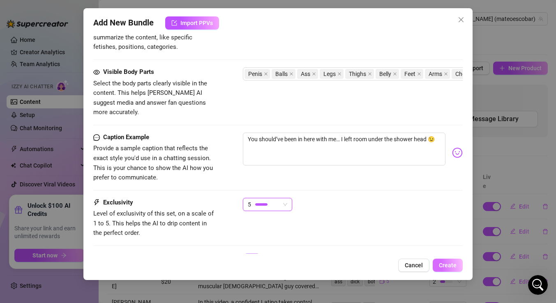
click at [445, 269] on button "Create" at bounding box center [447, 265] width 30 height 13
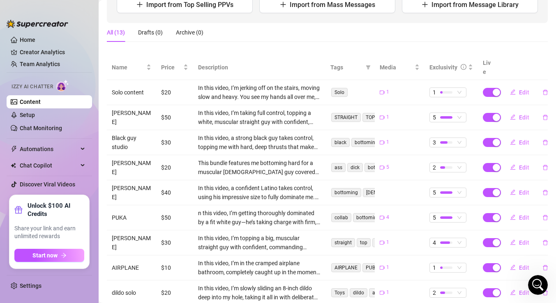
scroll to position [103, 0]
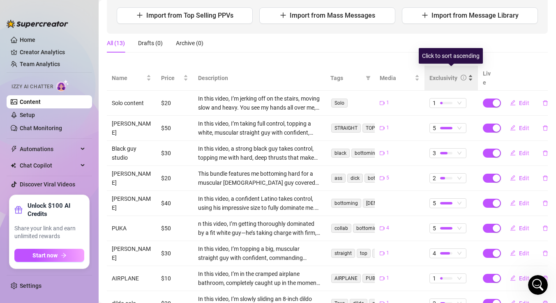
click at [441, 76] on div "Exclusivity" at bounding box center [443, 78] width 28 height 9
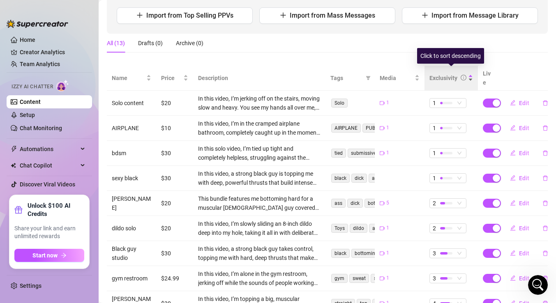
click at [451, 74] on div "Exclusivity" at bounding box center [443, 78] width 28 height 9
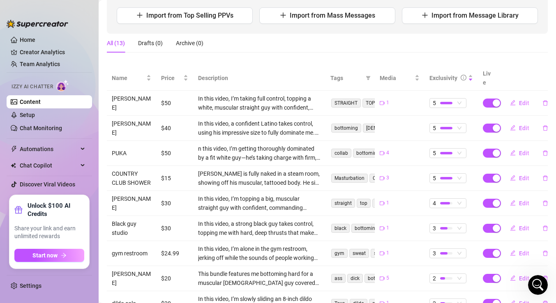
scroll to position [111, 0]
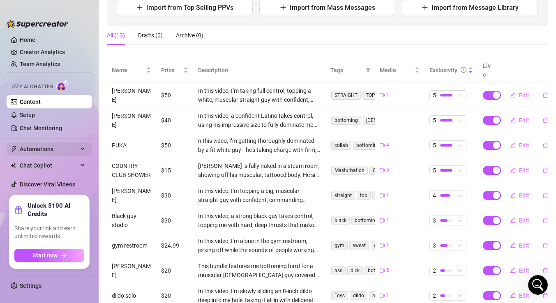
click at [41, 149] on span "Automations" at bounding box center [49, 149] width 58 height 13
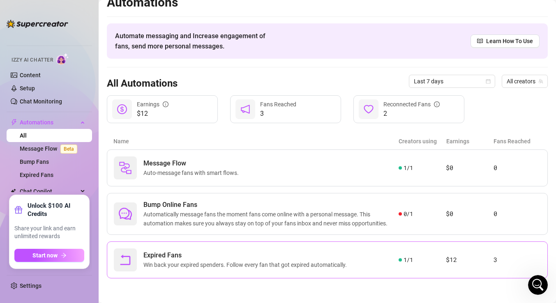
click at [156, 252] on span "Expired Fans" at bounding box center [246, 256] width 207 height 10
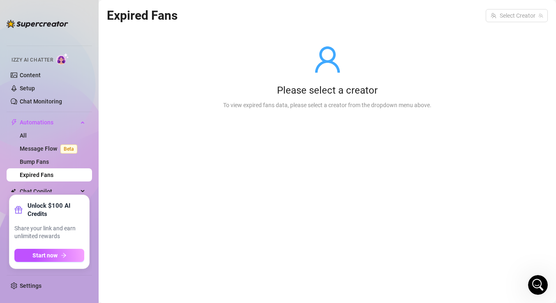
click at [291, 102] on div "To view expired fans data, please select a creator from the dropdown menu above." at bounding box center [327, 105] width 208 height 9
click at [34, 161] on link "Bump Fans" at bounding box center [34, 162] width 29 height 7
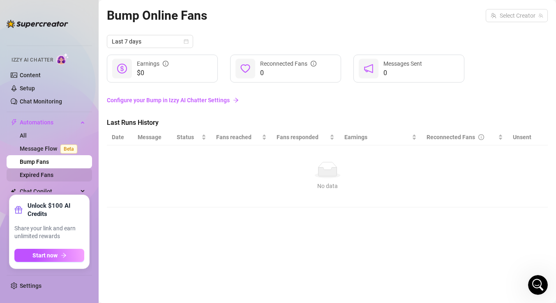
click at [40, 178] on link "Expired Fans" at bounding box center [37, 175] width 34 height 7
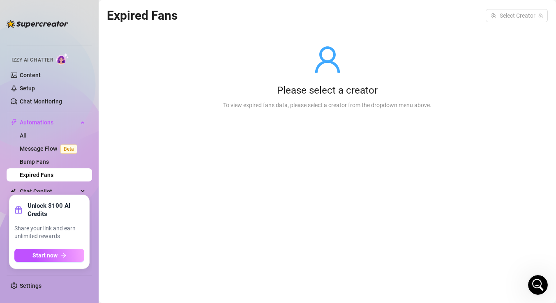
click at [40, 178] on link "Expired Fans" at bounding box center [37, 175] width 34 height 7
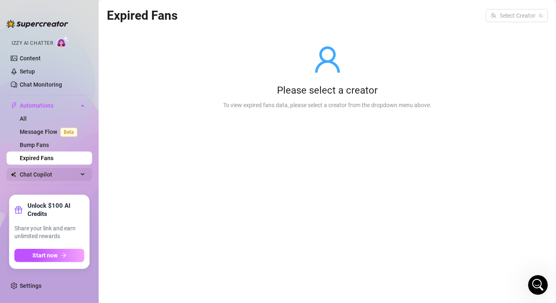
click at [39, 170] on span "Chat Copilot" at bounding box center [49, 174] width 58 height 13
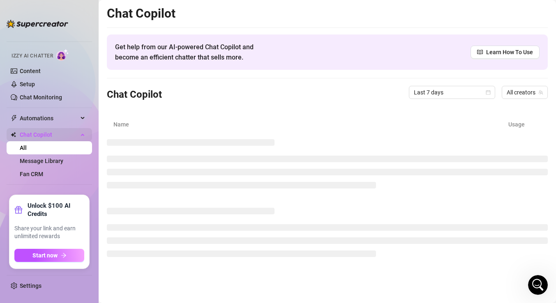
scroll to position [4, 0]
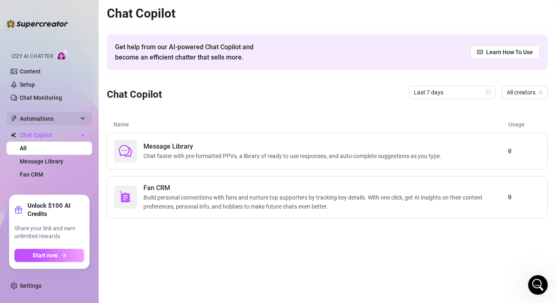
click at [36, 120] on span "Automations" at bounding box center [49, 118] width 58 height 13
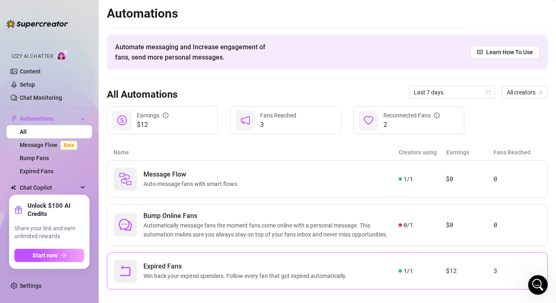
click at [221, 277] on span "Win back your expired spenders. Follow every fan that got expired automatically." at bounding box center [246, 275] width 207 height 9
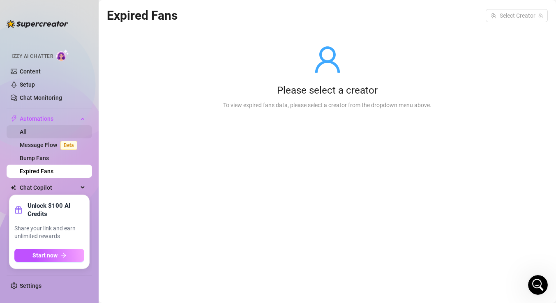
click at [27, 129] on link "All" at bounding box center [23, 132] width 7 height 7
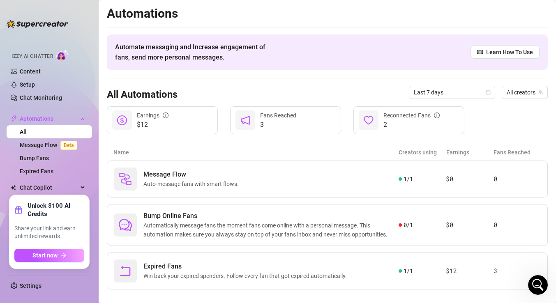
click at [27, 129] on link "All" at bounding box center [23, 132] width 7 height 7
click at [36, 120] on span "Automations" at bounding box center [49, 118] width 58 height 13
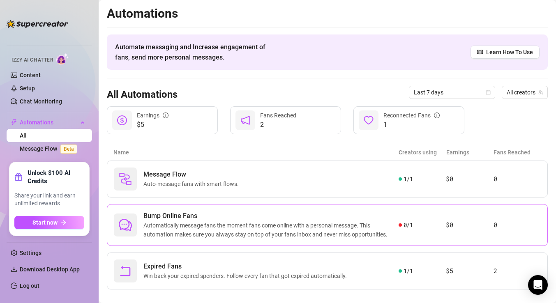
scroll to position [11, 0]
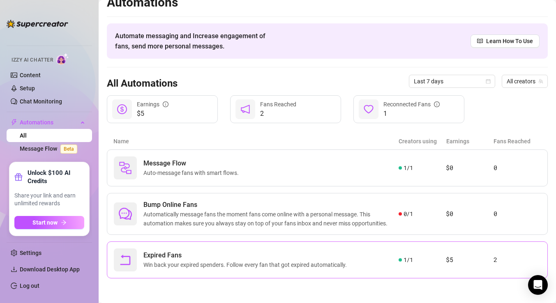
click at [398, 253] on div "Expired Fans Win back your expired spenders. Follow every fan that got expired …" at bounding box center [256, 259] width 285 height 23
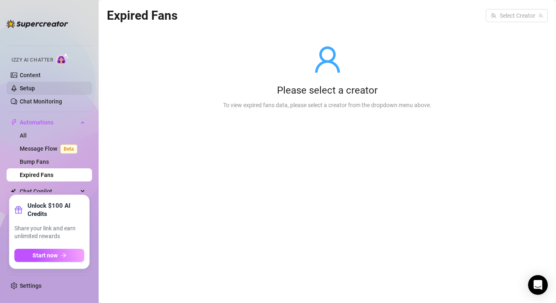
click at [28, 87] on link "Setup" at bounding box center [27, 88] width 15 height 7
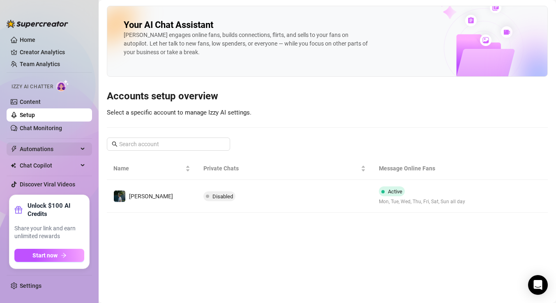
click at [44, 149] on span "Automations" at bounding box center [49, 149] width 58 height 13
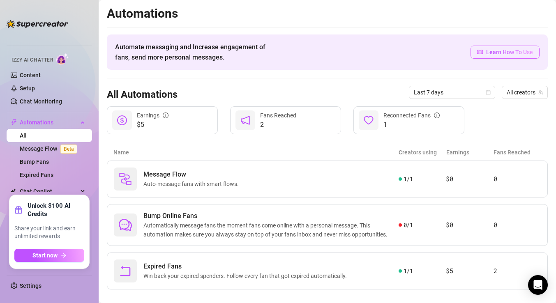
click at [483, 50] on link "Learn How To Use" at bounding box center [504, 52] width 69 height 13
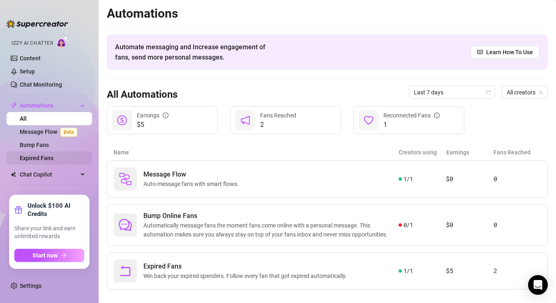
scroll to position [16, 0]
click at [46, 155] on link "Expired Fans" at bounding box center [37, 158] width 34 height 7
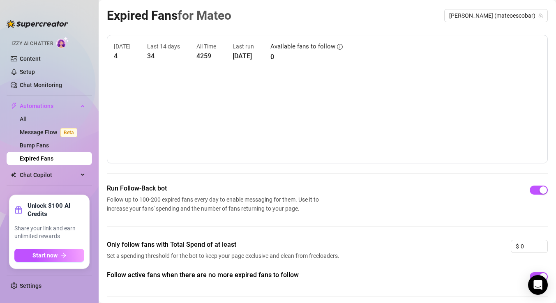
scroll to position [32, 0]
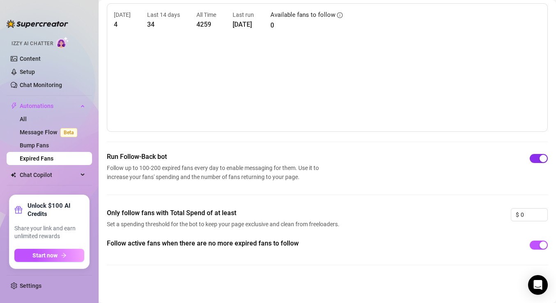
click at [536, 159] on span "button" at bounding box center [538, 158] width 18 height 9
click at [536, 159] on div "button" at bounding box center [533, 158] width 7 height 7
click at [541, 242] on div "button" at bounding box center [542, 244] width 7 height 7
click at [541, 242] on span "button" at bounding box center [538, 245] width 18 height 9
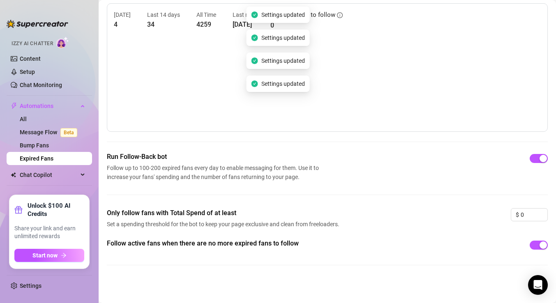
scroll to position [0, 0]
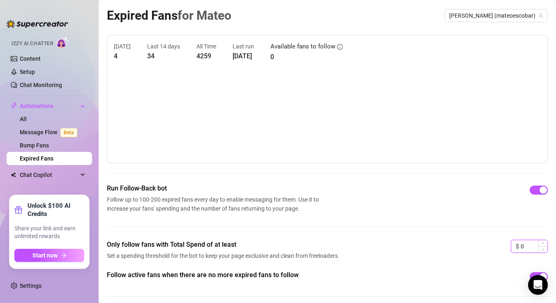
click at [531, 248] on input "0" at bounding box center [533, 246] width 27 height 12
type input "1"
click at [487, 208] on div "Run Follow-Back bot Follow up to 100-200 expired fans every day to enable messa…" at bounding box center [327, 199] width 441 height 30
